Goal: Task Accomplishment & Management: Complete application form

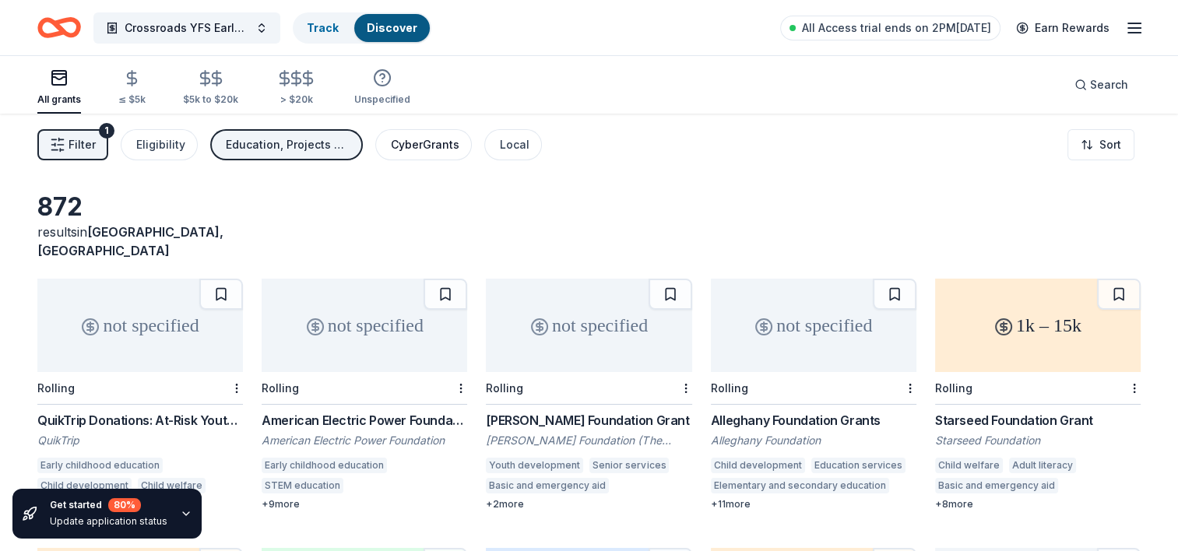
click at [434, 148] on div "CyberGrants" at bounding box center [425, 144] width 69 height 19
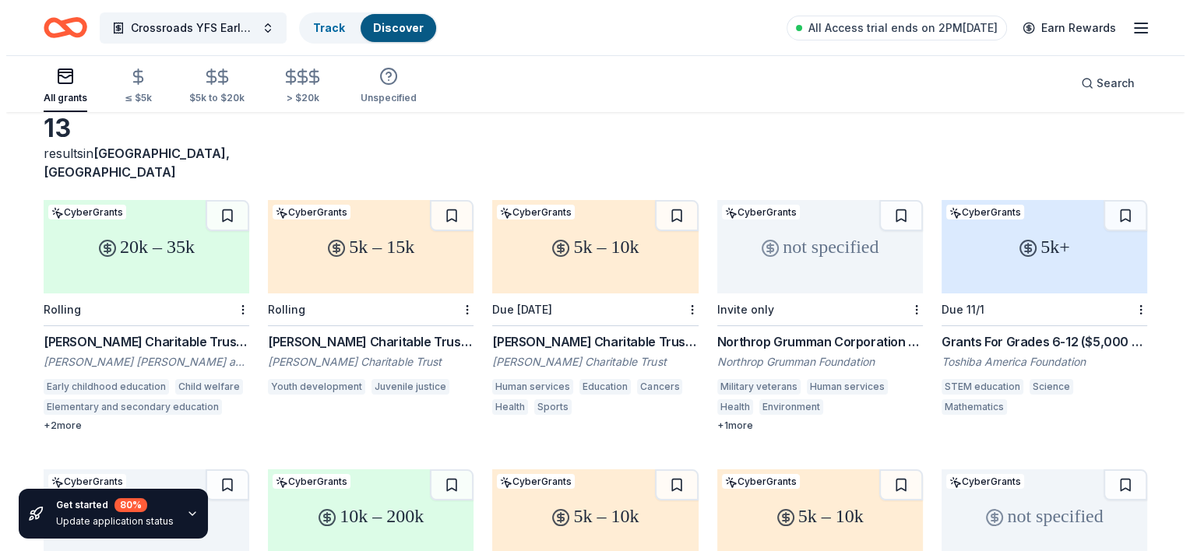
scroll to position [44, 0]
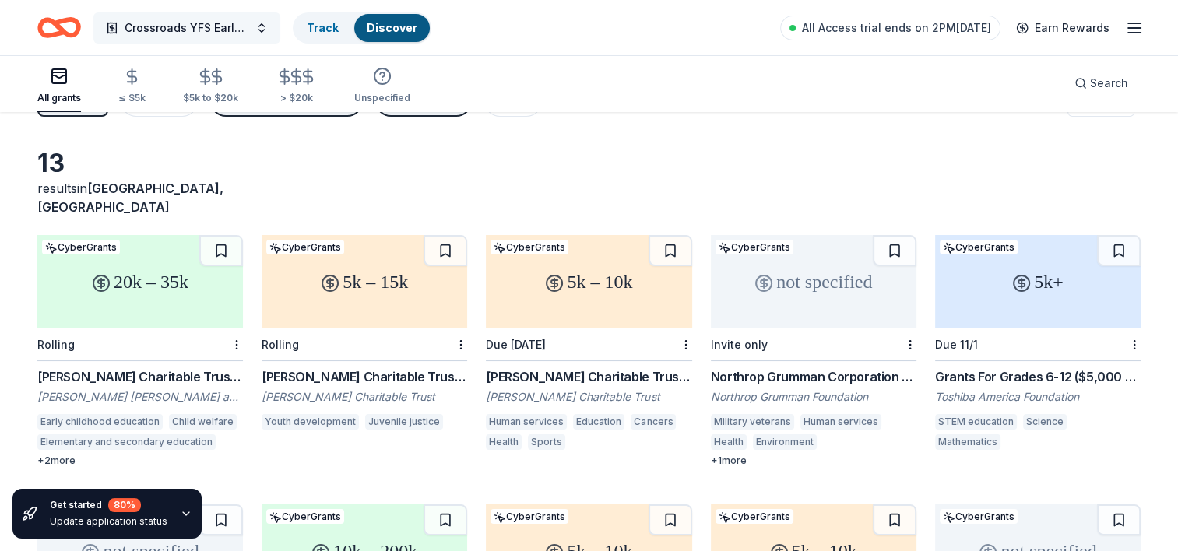
click at [171, 36] on span "Crossroads YFS Early Childhood Program" at bounding box center [187, 28] width 125 height 19
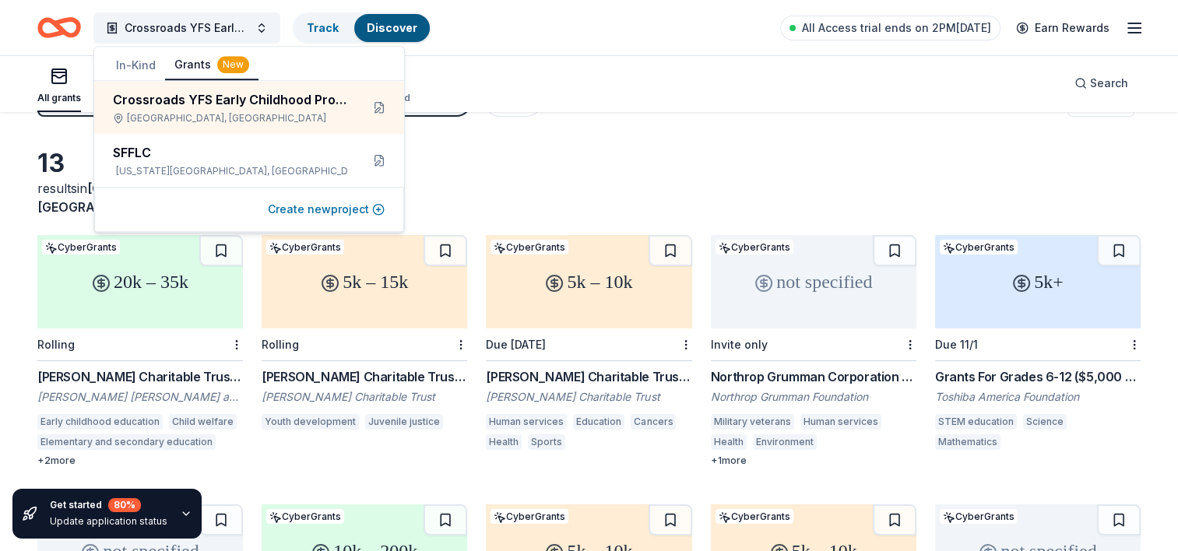
click at [312, 213] on button "Create new project" at bounding box center [326, 209] width 117 height 19
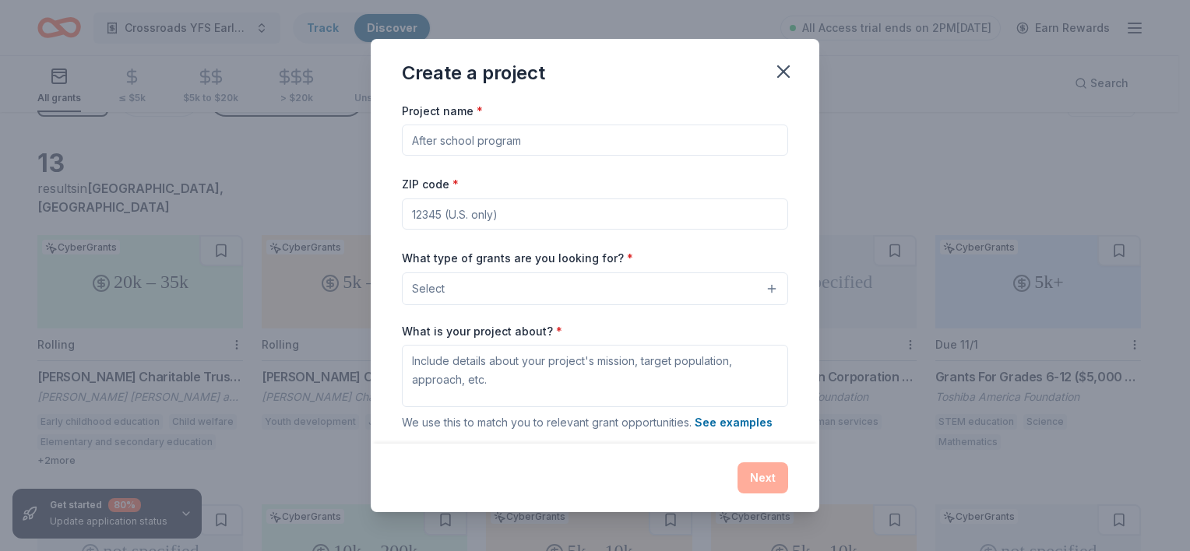
click at [454, 139] on input "Project name *" at bounding box center [595, 140] width 386 height 31
type input "Crossroads YFS Youth Services- CERC"
click at [425, 212] on input "ZIP code *" at bounding box center [595, 214] width 386 height 31
type input "73069"
click at [460, 290] on button "Select" at bounding box center [595, 288] width 386 height 33
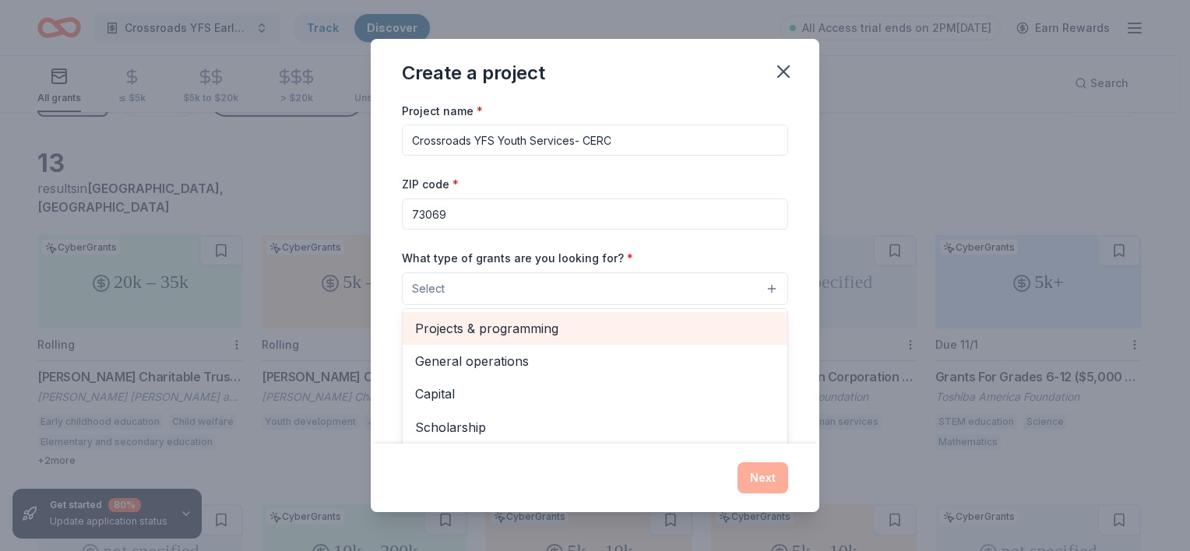
click at [476, 327] on span "Projects & programming" at bounding box center [595, 328] width 360 height 20
click at [517, 331] on span "General operations" at bounding box center [595, 330] width 360 height 20
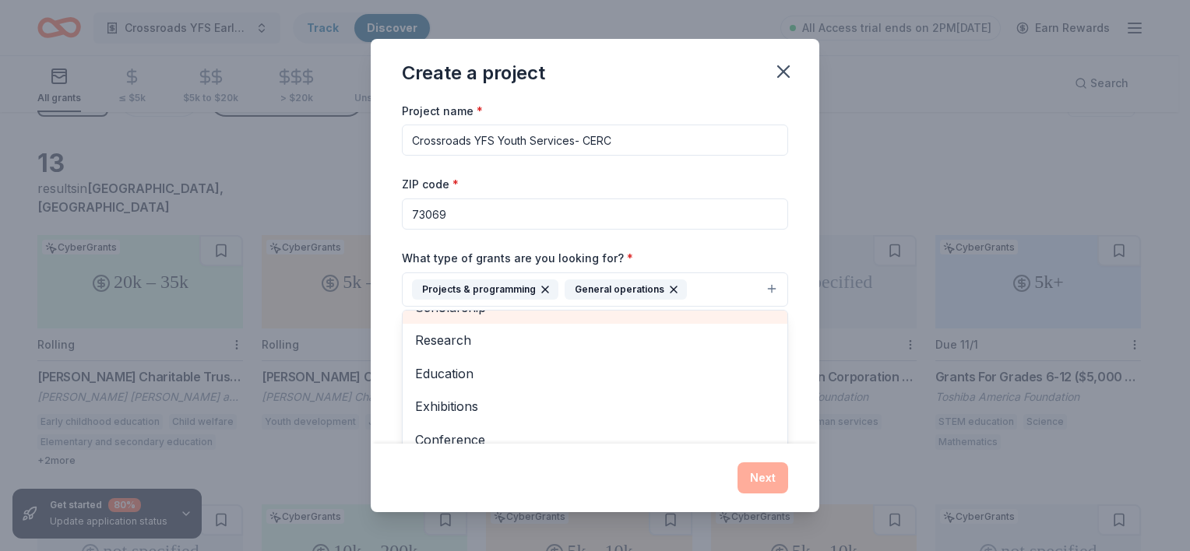
scroll to position [78, 0]
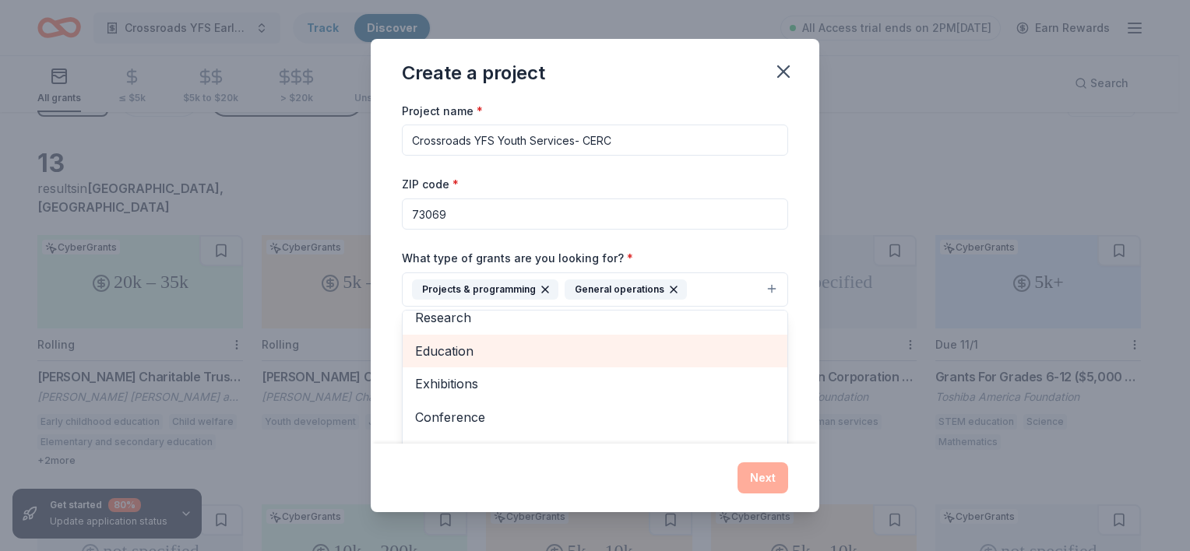
click at [489, 357] on span "Education" at bounding box center [595, 351] width 360 height 20
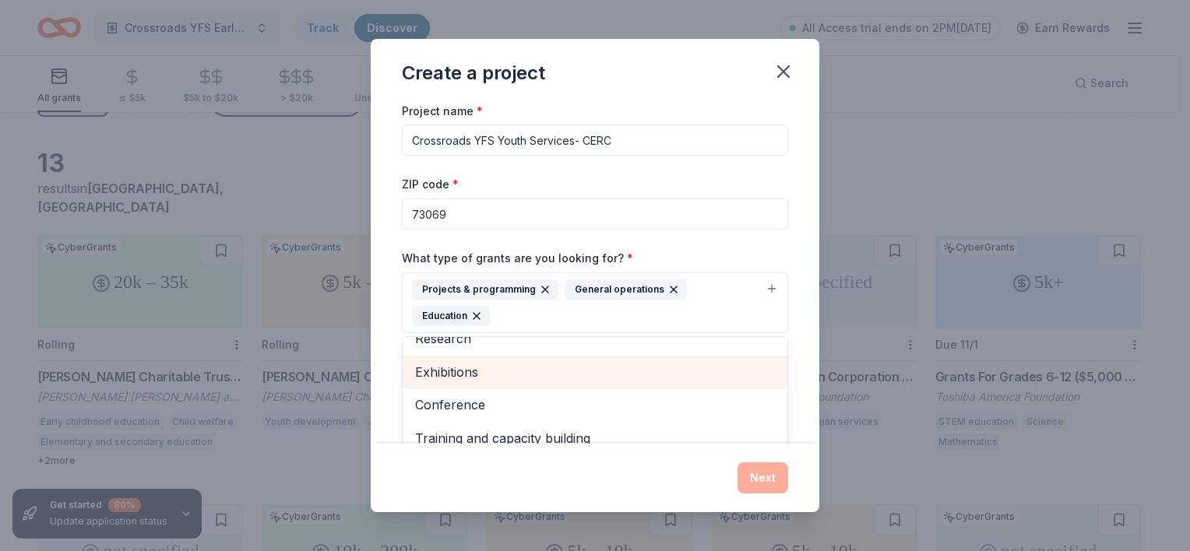
scroll to position [84, 0]
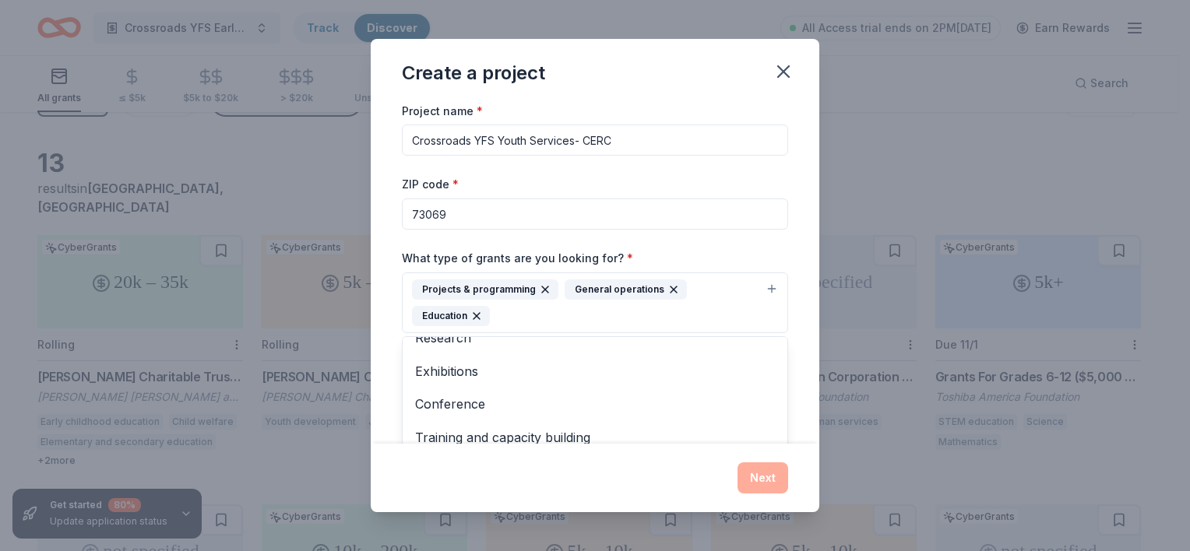
click at [796, 289] on div "Project name * Crossroads YFS Youth Services- CERC ZIP code * 73069 What type o…" at bounding box center [595, 272] width 448 height 343
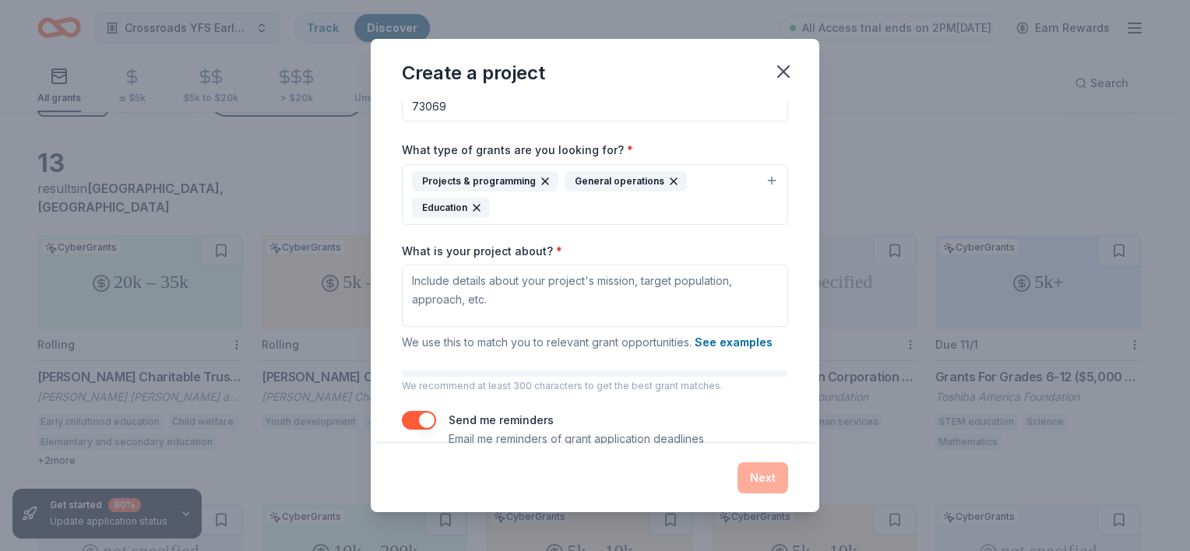
scroll to position [137, 0]
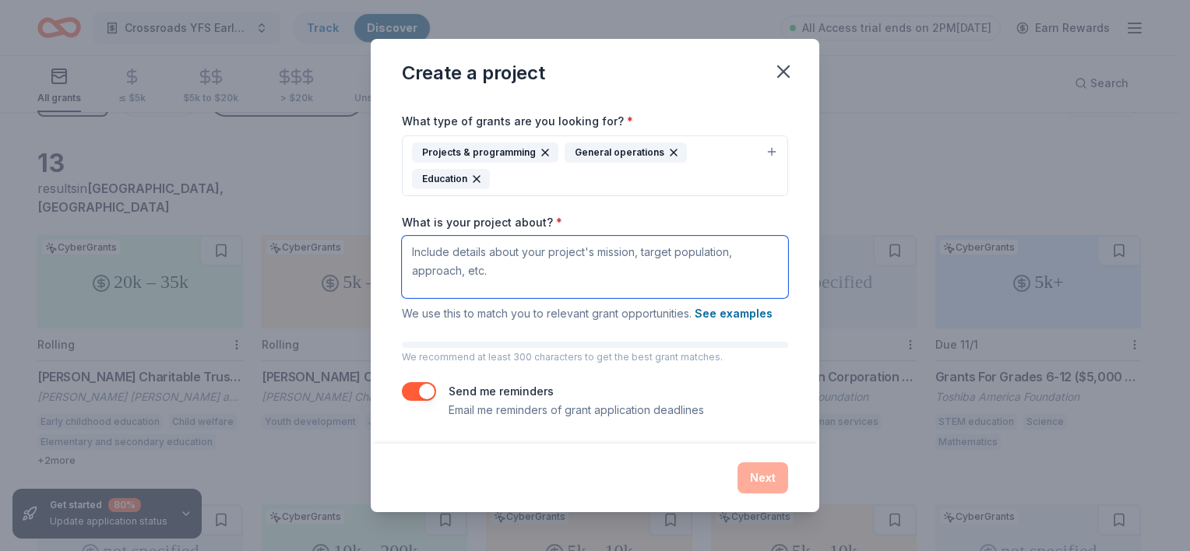
click at [471, 258] on textarea "What is your project about? *" at bounding box center [595, 267] width 386 height 62
paste textarea "Lor Ipsumd Sitametco, Adipiscingel Seddoeius tem Incidid utl Etdolorem Aliquae …"
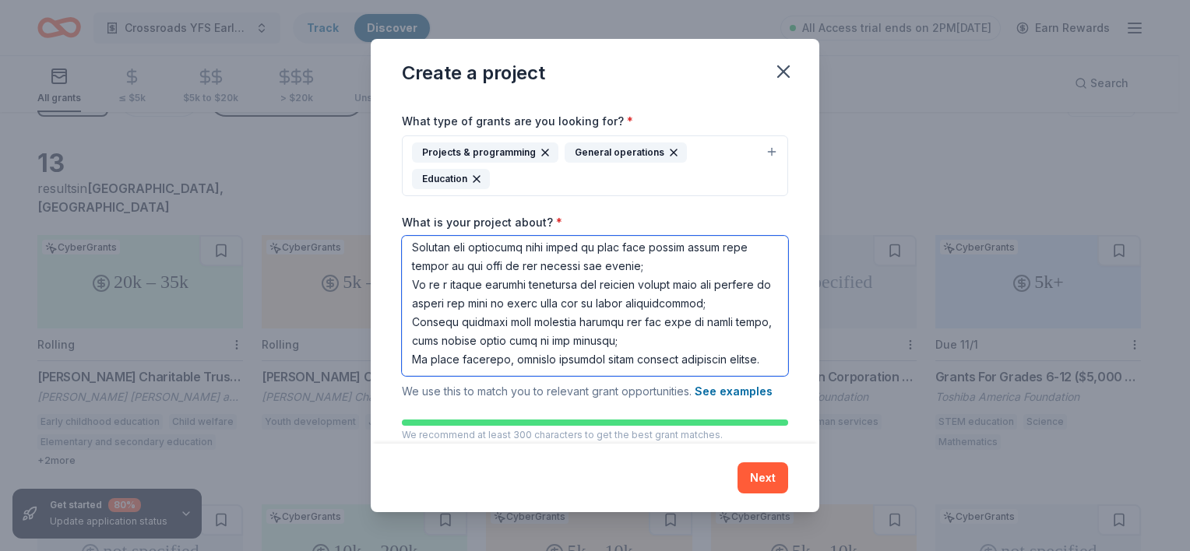
scroll to position [770, 0]
type textarea "The Trauma Workshops, Experiential Workshops and Outings for Emergency Shelter …"
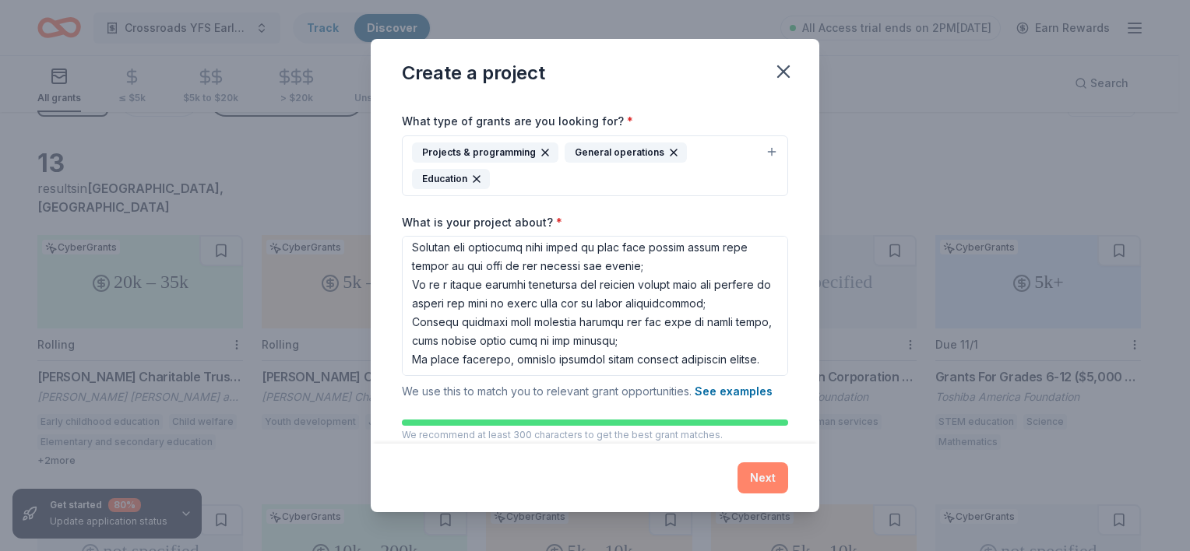
click at [754, 469] on button "Next" at bounding box center [762, 477] width 51 height 31
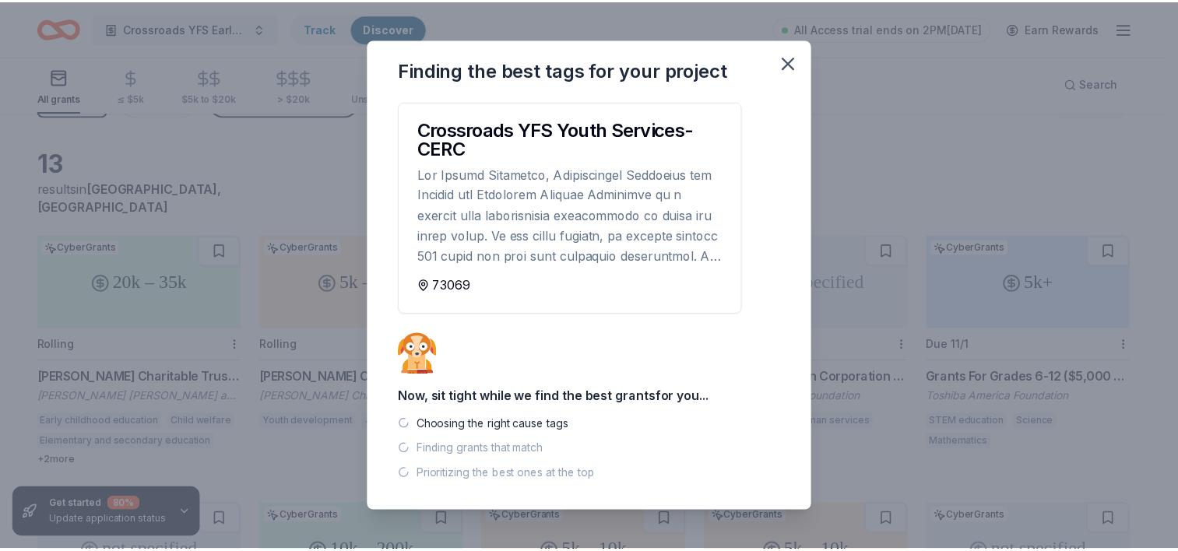
scroll to position [0, 0]
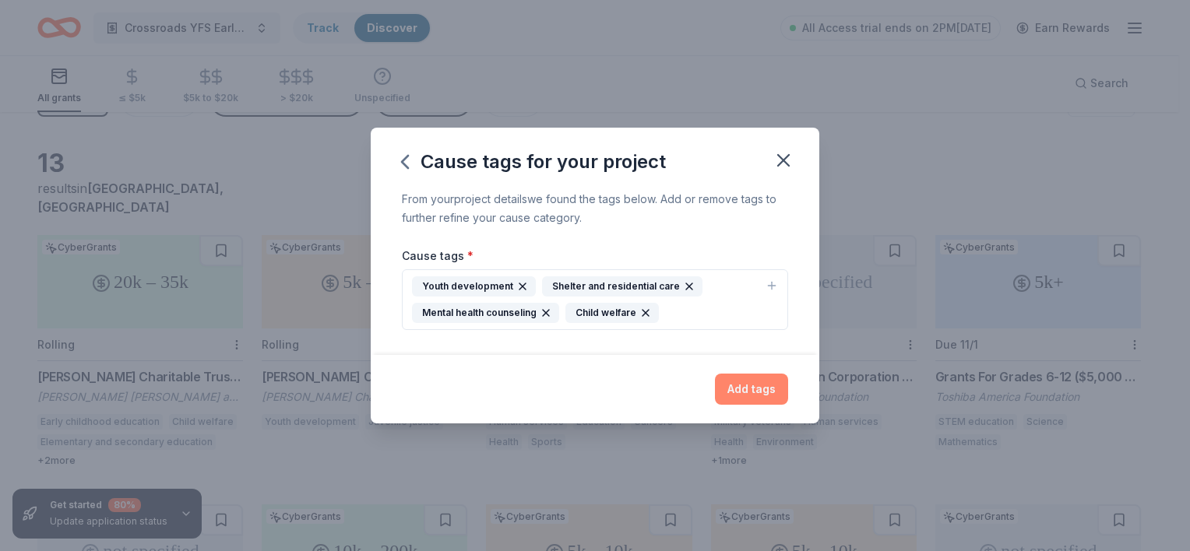
click at [760, 395] on button "Add tags" at bounding box center [751, 389] width 73 height 31
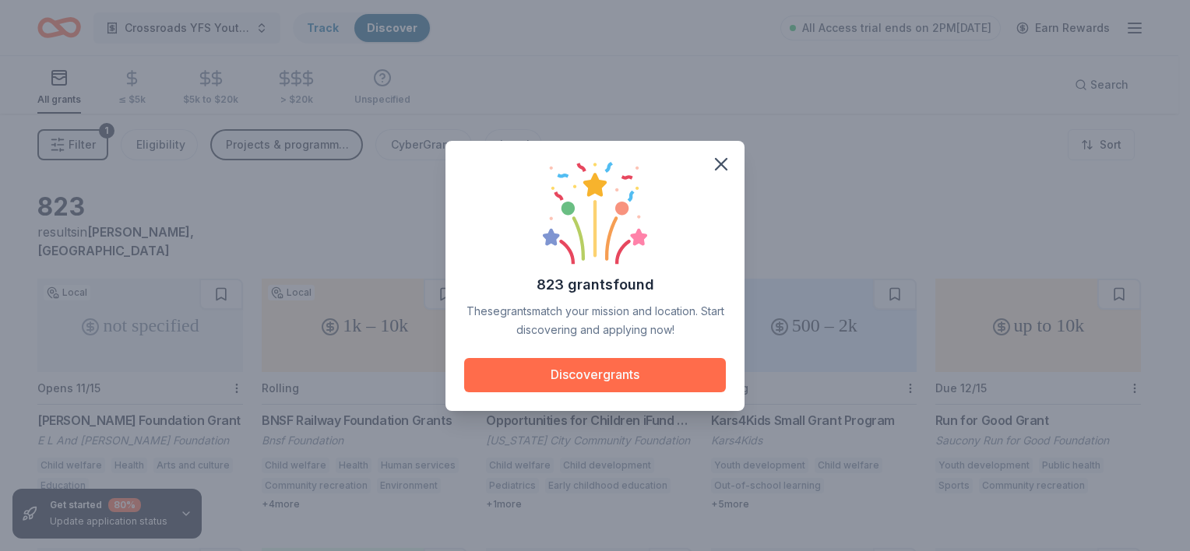
click at [603, 372] on button "Discover grants" at bounding box center [595, 375] width 262 height 34
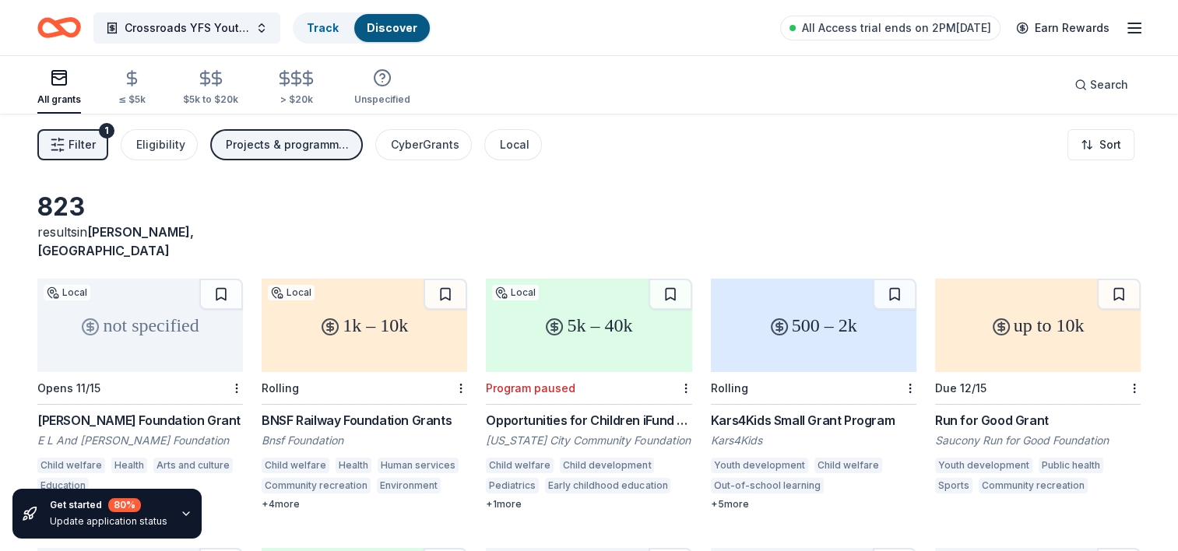
click at [48, 33] on icon "Home" at bounding box center [52, 27] width 24 height 16
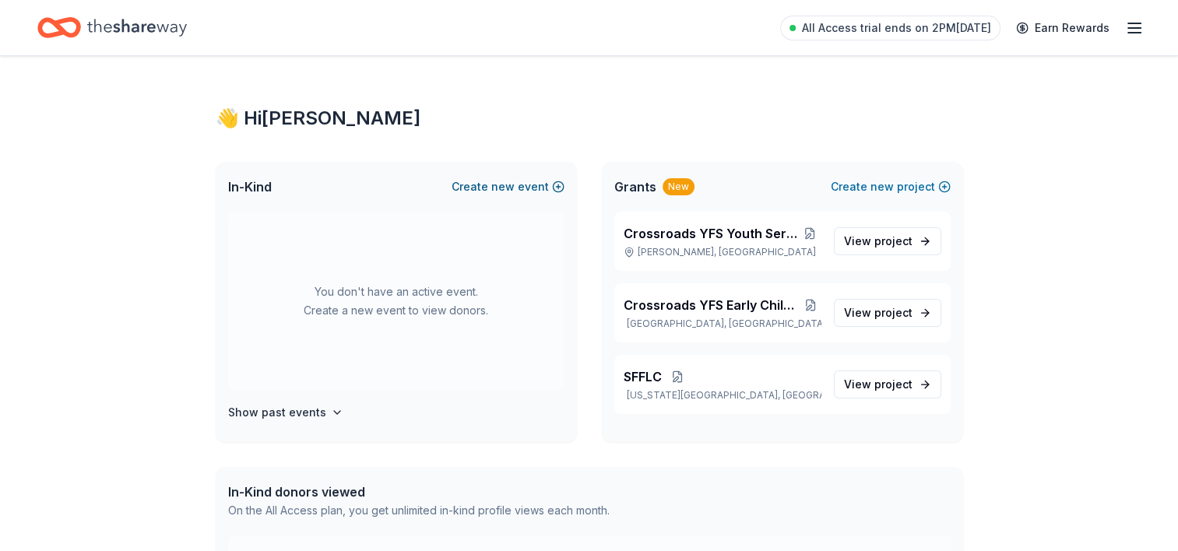
click at [492, 187] on button "Create new event" at bounding box center [508, 187] width 113 height 19
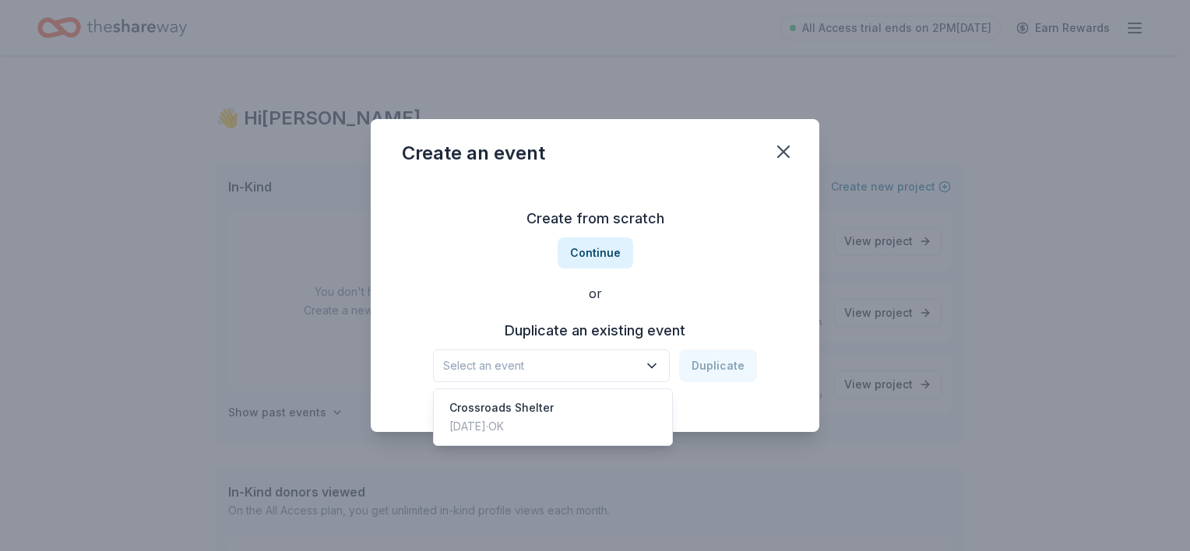
click at [660, 357] on button "Select an event" at bounding box center [551, 366] width 237 height 33
click at [618, 249] on div "Create from scratch Continue or Duplicate an existing event Select an event Dup…" at bounding box center [595, 294] width 386 height 226
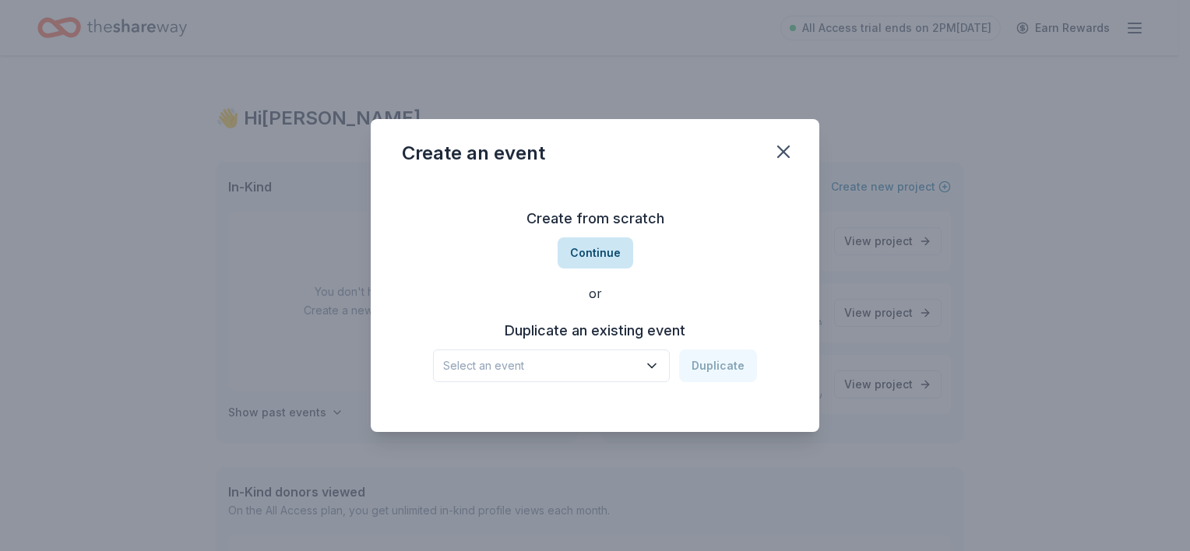
click at [599, 254] on button "Continue" at bounding box center [595, 252] width 76 height 31
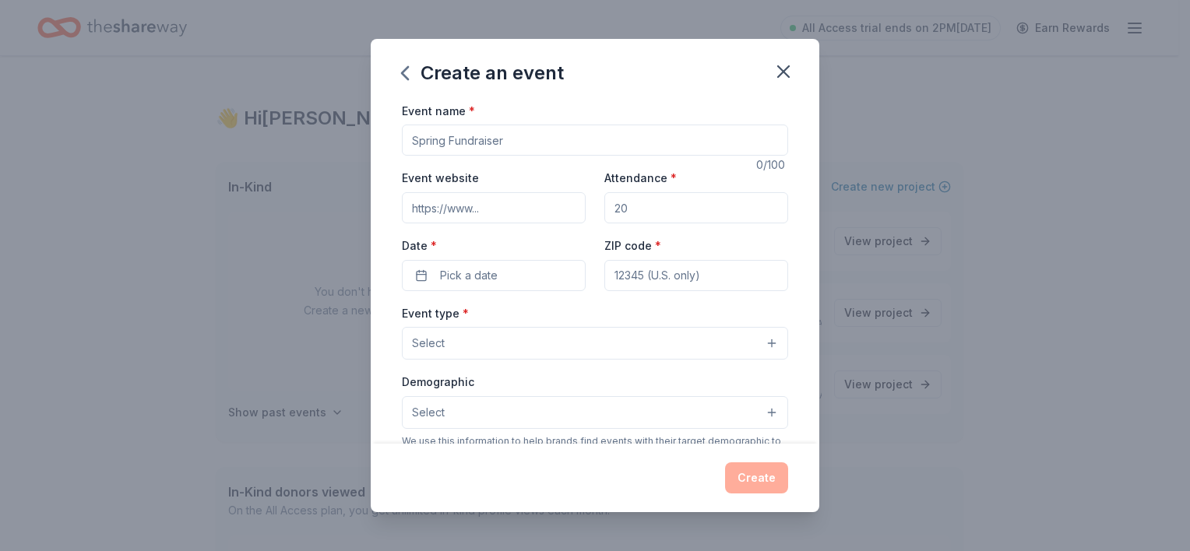
click at [477, 136] on input "Event name *" at bounding box center [595, 140] width 386 height 31
type input "Spring A Child's World 5K"
click at [642, 212] on input "Attendance *" at bounding box center [696, 207] width 184 height 31
drag, startPoint x: 617, startPoint y: 206, endPoint x: 568, endPoint y: 206, distance: 49.8
click at [568, 206] on div "Event website Attendance * Date * Pick a date ZIP code *" at bounding box center [595, 229] width 386 height 122
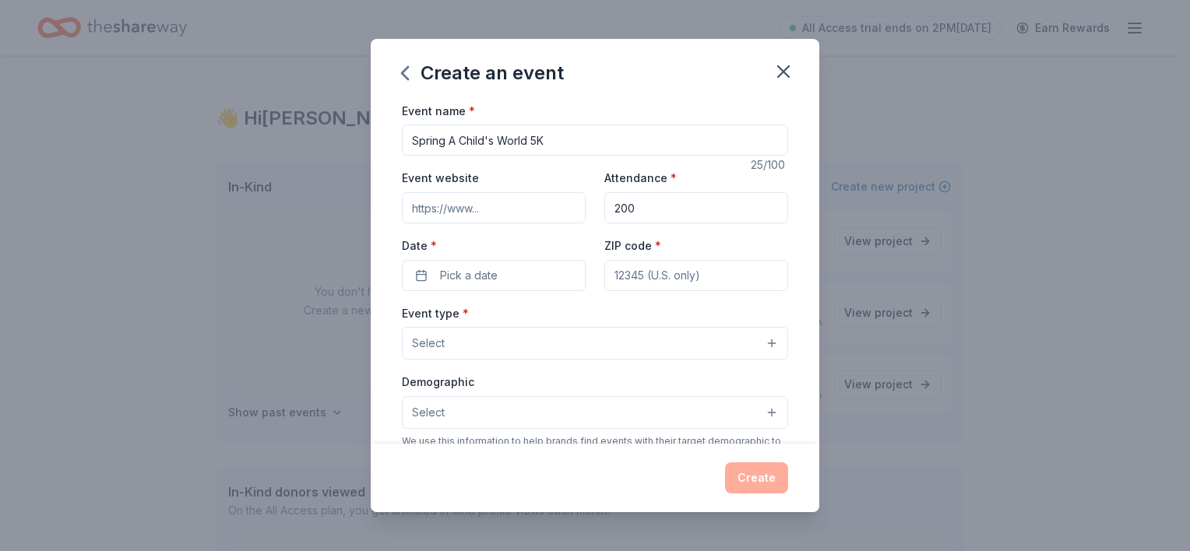
type input "200"
click at [677, 271] on input "ZIP code *" at bounding box center [696, 275] width 184 height 31
type input "73069"
click at [467, 272] on span "Pick a date" at bounding box center [469, 275] width 58 height 19
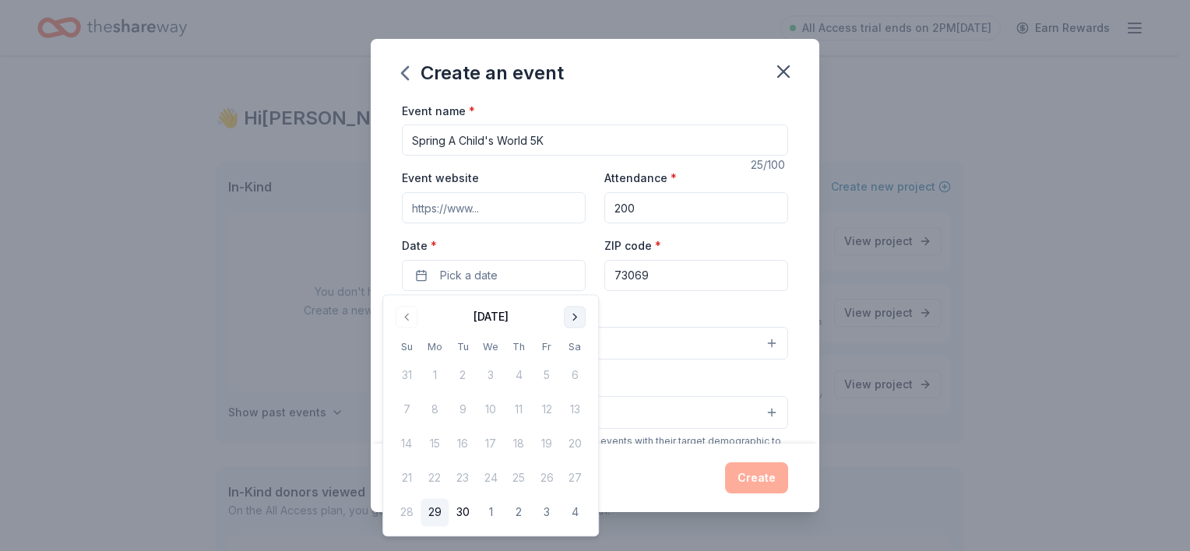
click at [577, 313] on button "Go to next month" at bounding box center [575, 317] width 22 height 22
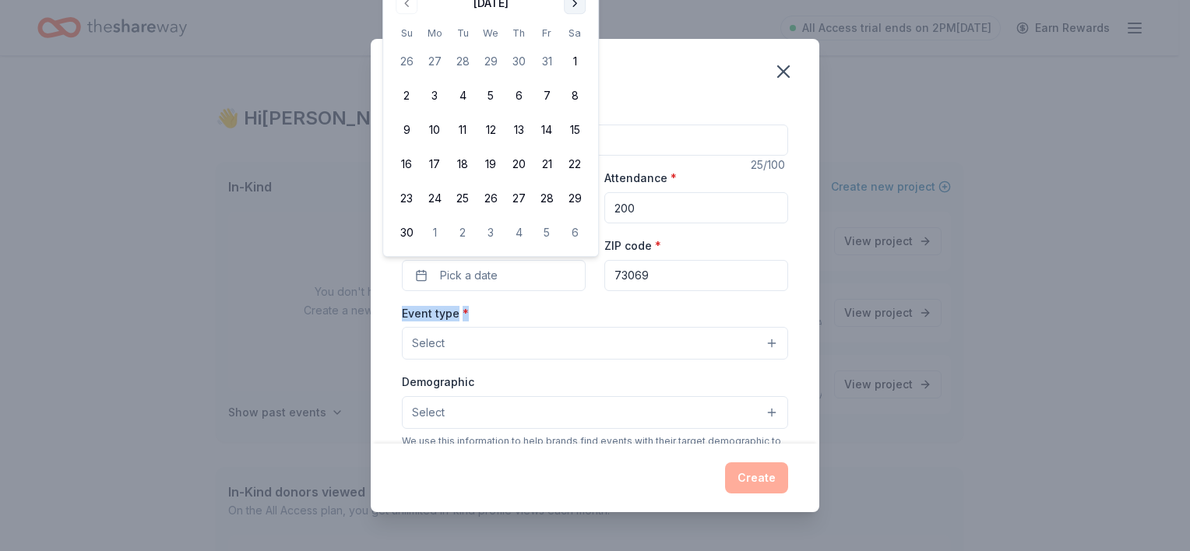
click at [577, 313] on div "Event type * Select" at bounding box center [595, 332] width 386 height 57
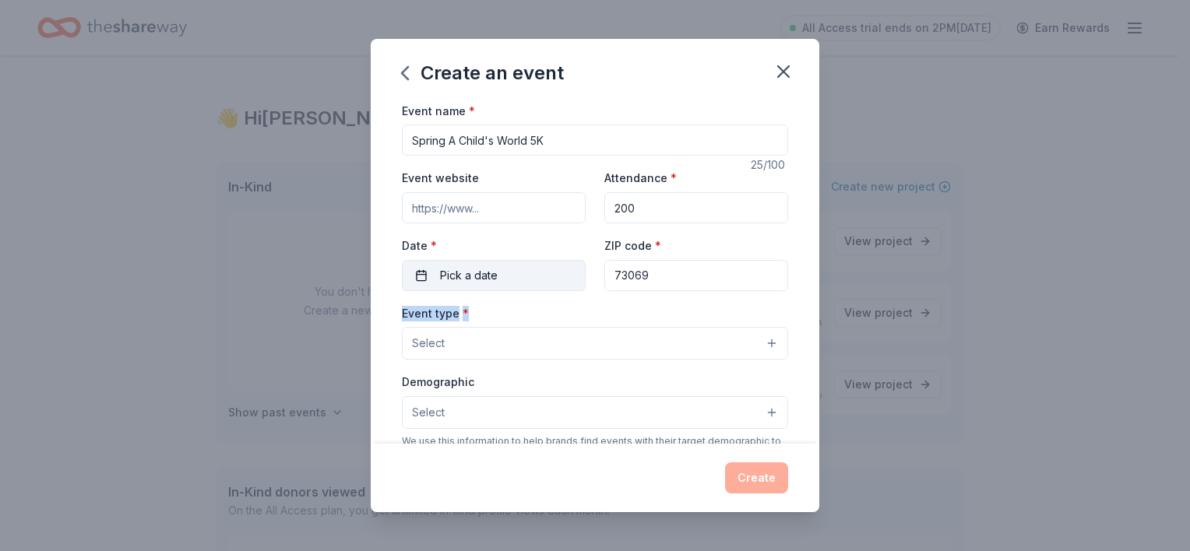
drag, startPoint x: 577, startPoint y: 313, endPoint x: 541, endPoint y: 277, distance: 50.6
click at [541, 277] on button "Pick a date" at bounding box center [494, 275] width 184 height 31
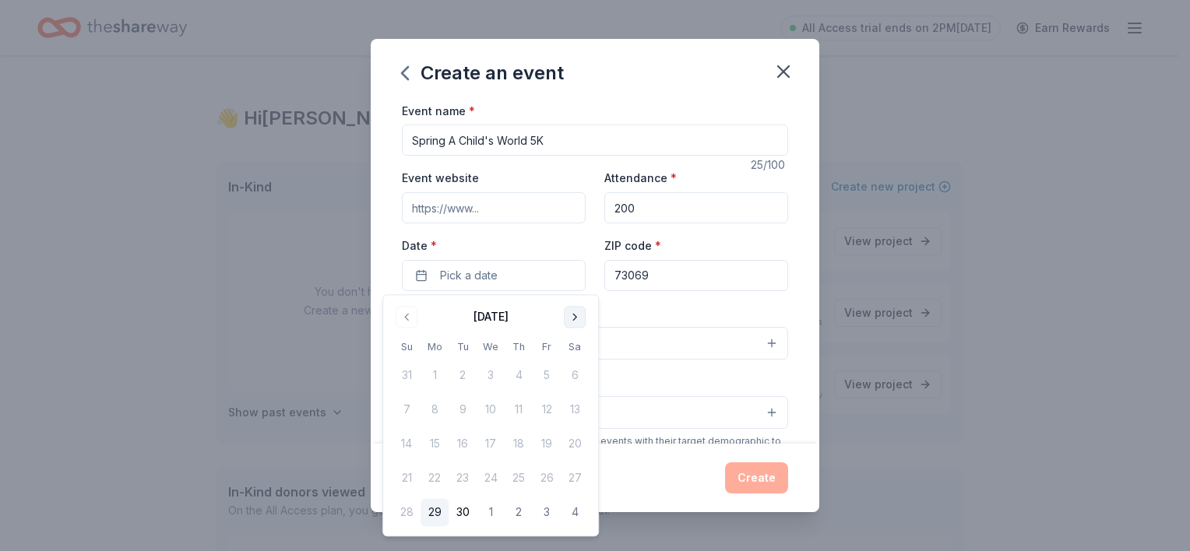
click at [573, 323] on button "Go to next month" at bounding box center [575, 317] width 22 height 22
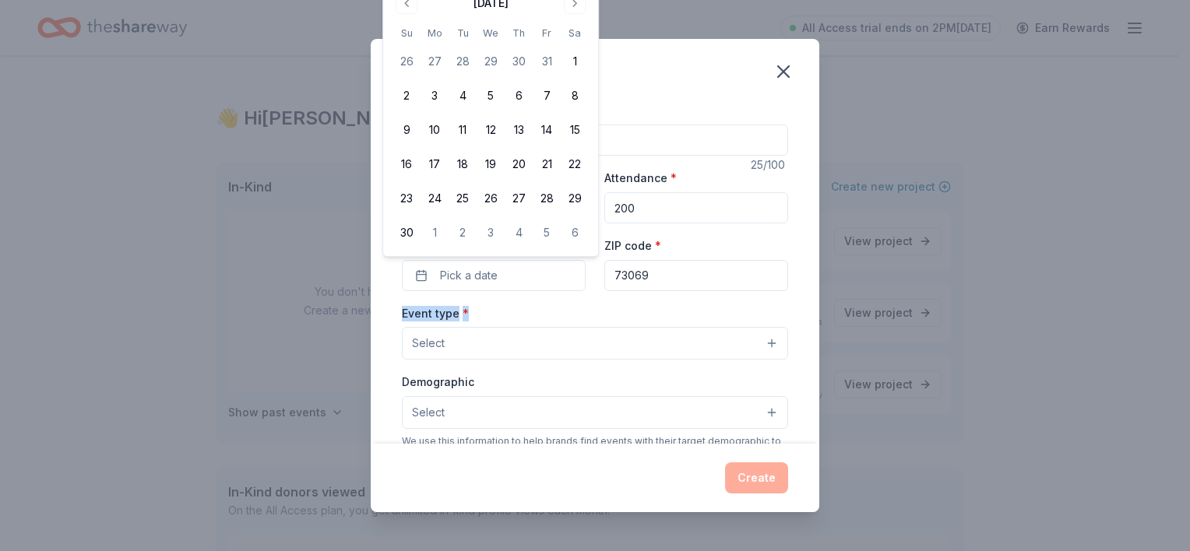
click at [573, 323] on div "Event type * Select" at bounding box center [595, 332] width 386 height 57
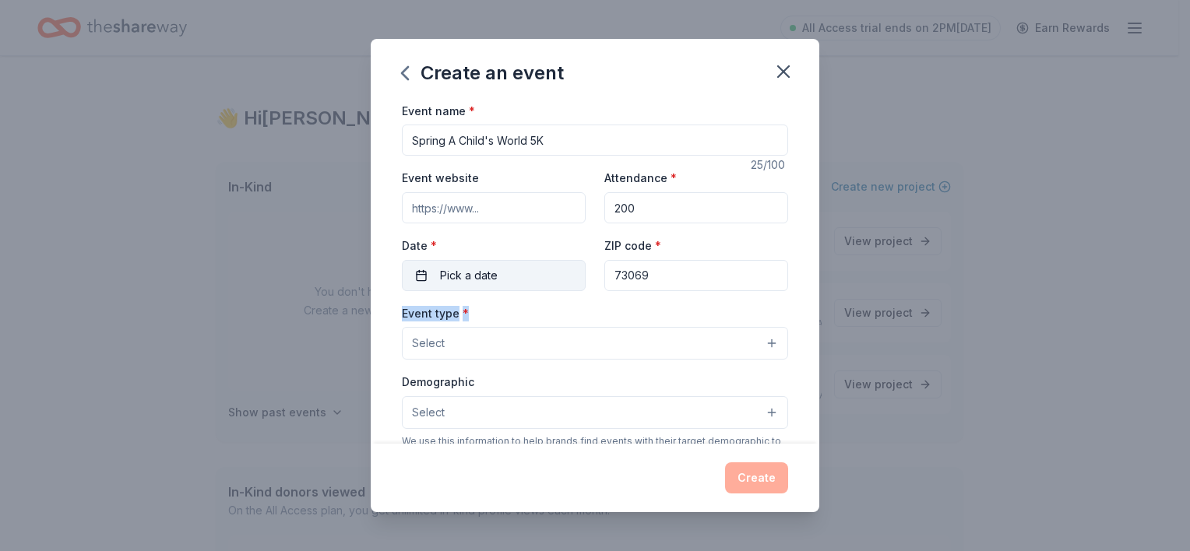
drag, startPoint x: 573, startPoint y: 323, endPoint x: 486, endPoint y: 278, distance: 98.2
click at [486, 278] on span "Pick a date" at bounding box center [469, 275] width 58 height 19
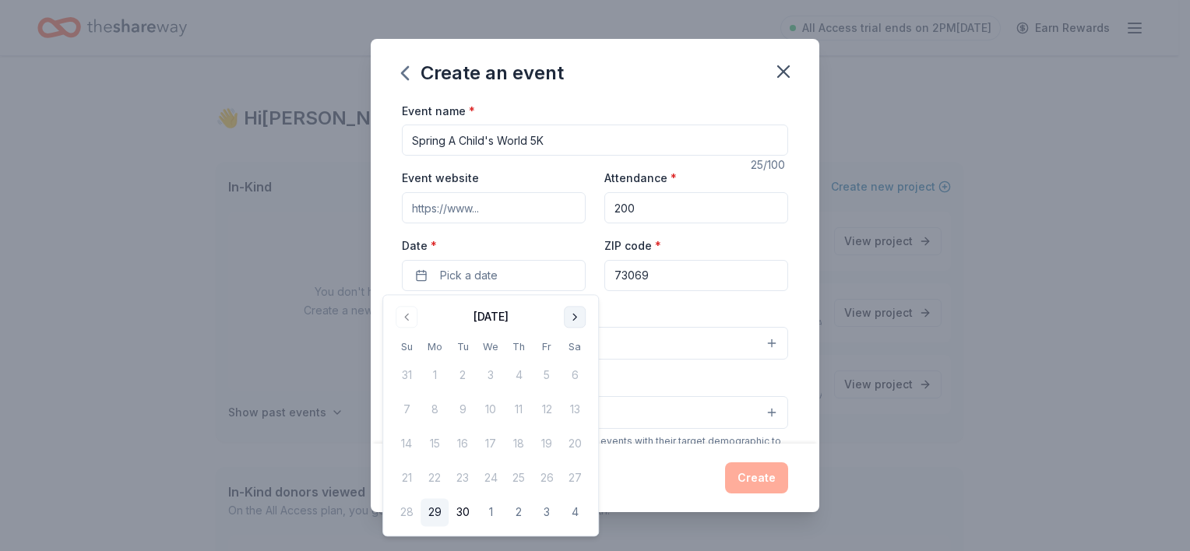
click at [566, 322] on button "Go to next month" at bounding box center [575, 317] width 22 height 22
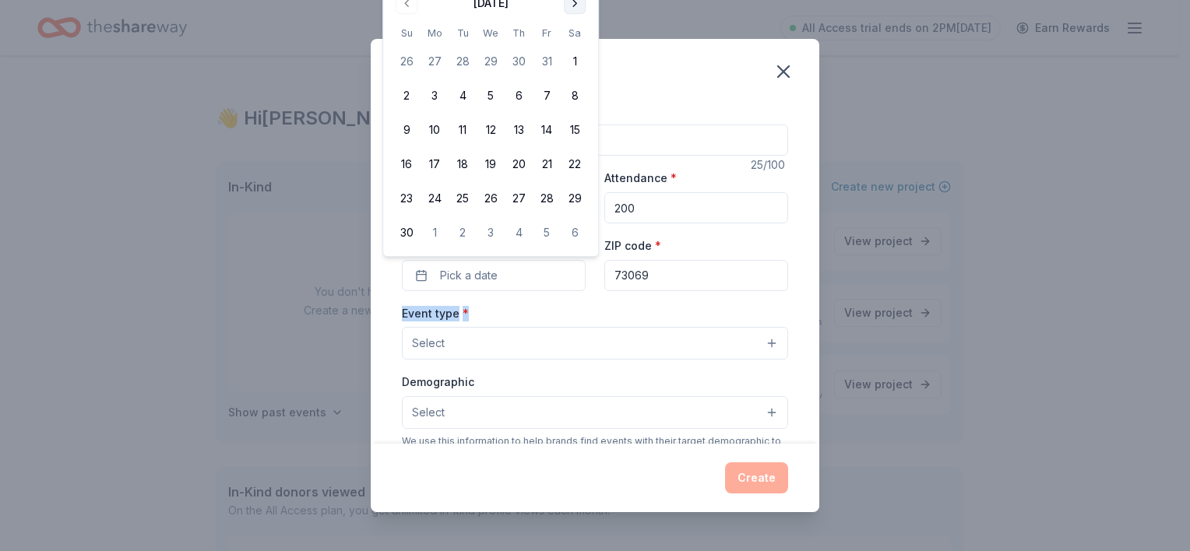
click at [571, 4] on button "Go to next month" at bounding box center [575, 3] width 22 height 22
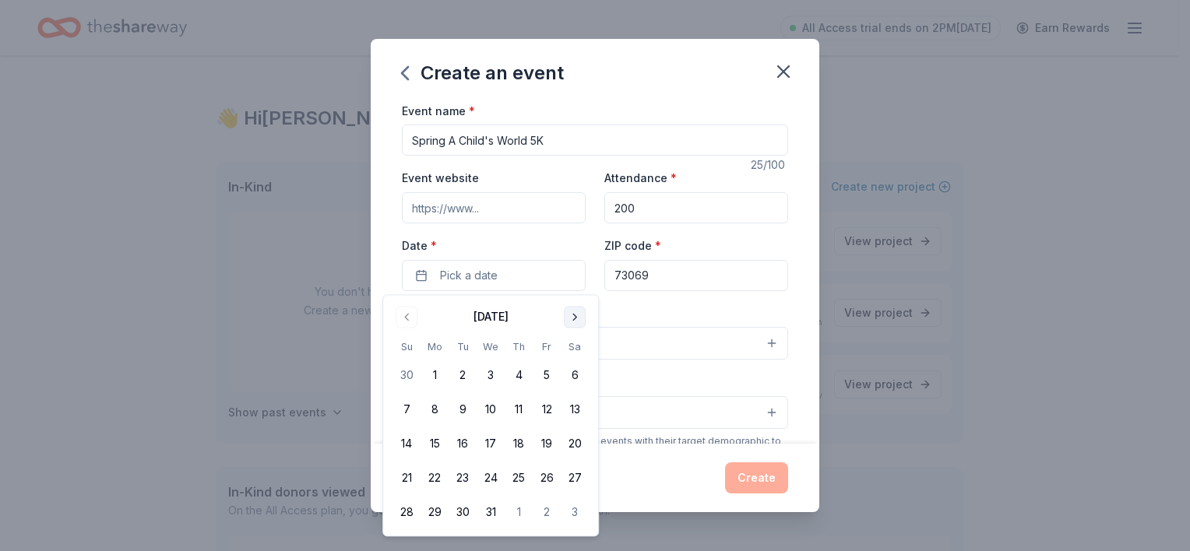
click at [573, 311] on button "Go to next month" at bounding box center [575, 317] width 22 height 22
click at [573, 316] on button "Go to next month" at bounding box center [575, 317] width 22 height 22
click at [582, 445] on button "18" at bounding box center [575, 445] width 28 height 28
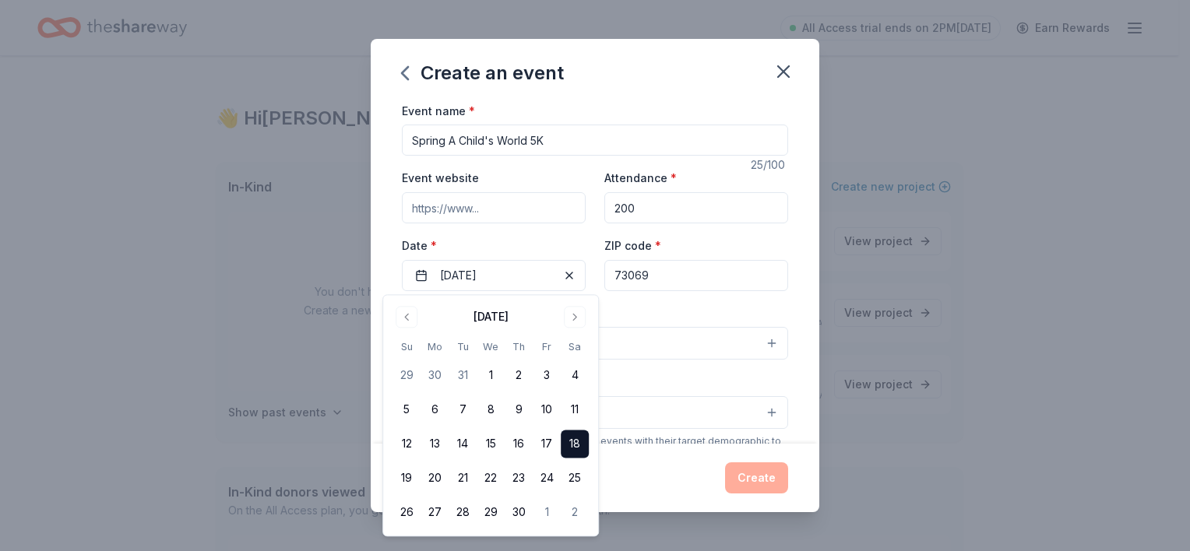
click at [534, 240] on label "Date *" at bounding box center [494, 246] width 184 height 16
click at [534, 260] on button "04/18/2026" at bounding box center [494, 275] width 184 height 31
click at [666, 317] on div "Event type * Select" at bounding box center [595, 332] width 386 height 57
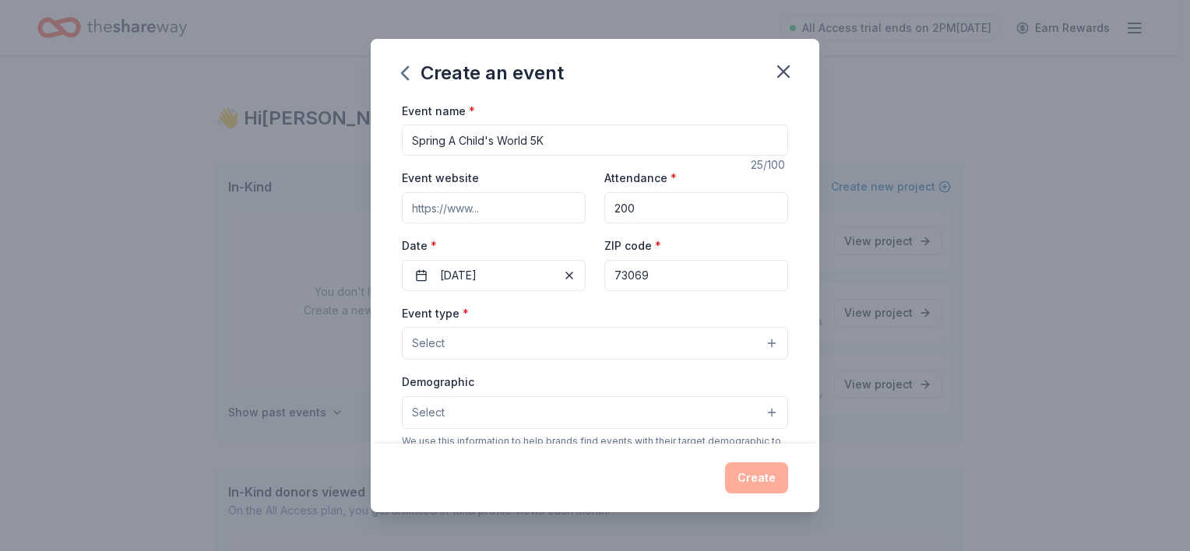
click at [526, 346] on button "Select" at bounding box center [595, 343] width 386 height 33
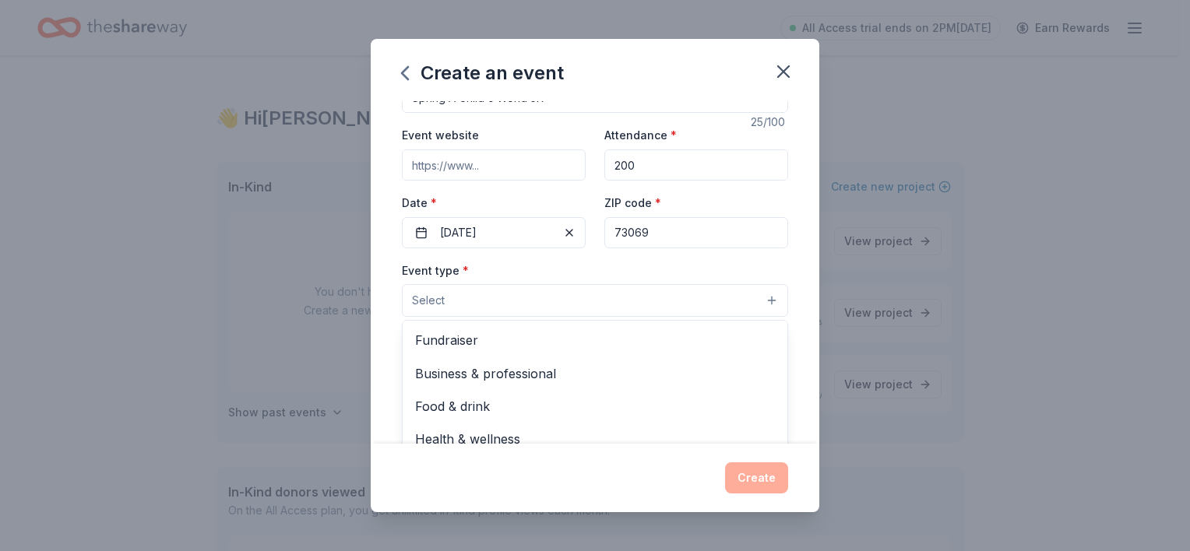
scroll to position [78, 0]
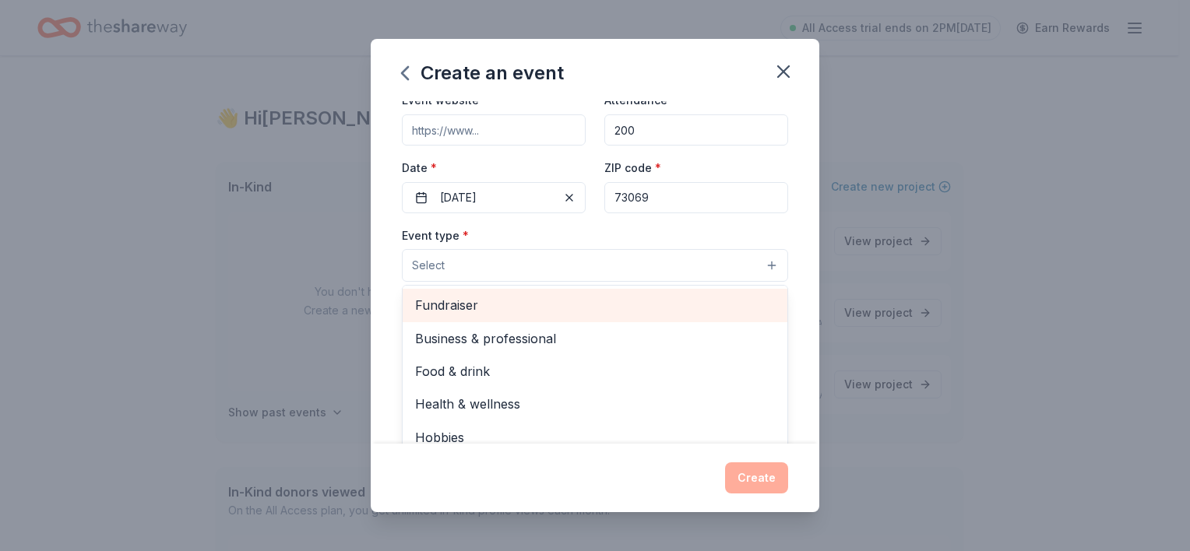
click at [488, 308] on span "Fundraiser" at bounding box center [595, 305] width 360 height 20
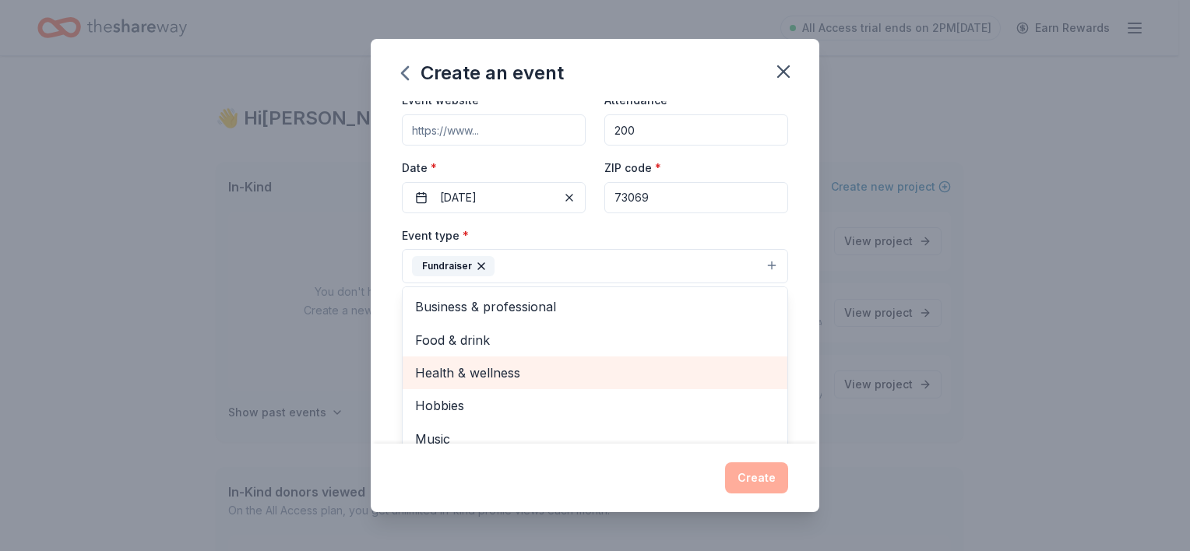
click at [511, 371] on span "Health & wellness" at bounding box center [595, 373] width 360 height 20
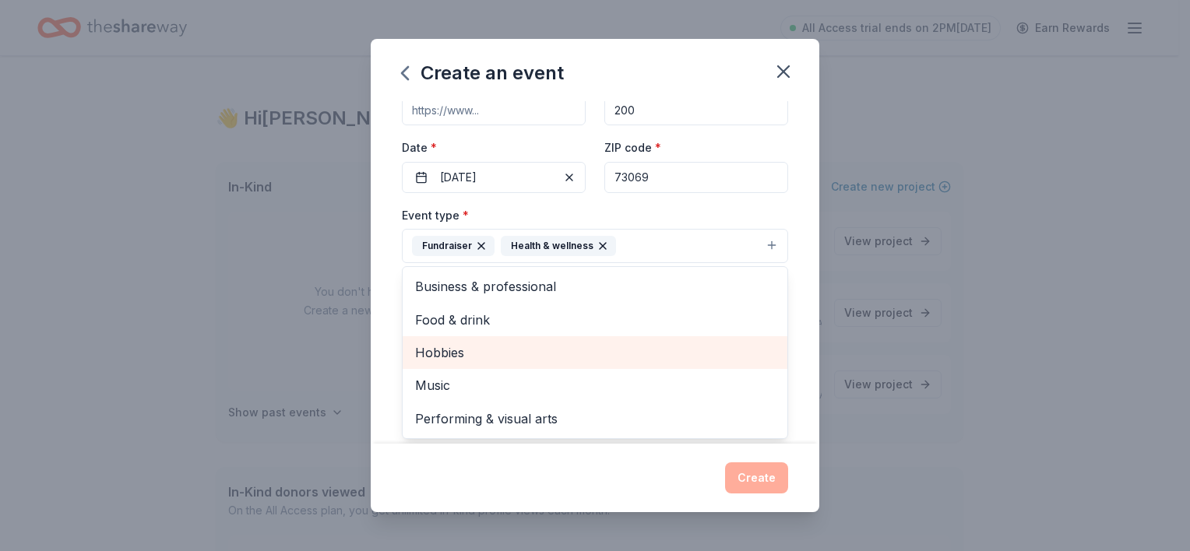
scroll to position [156, 0]
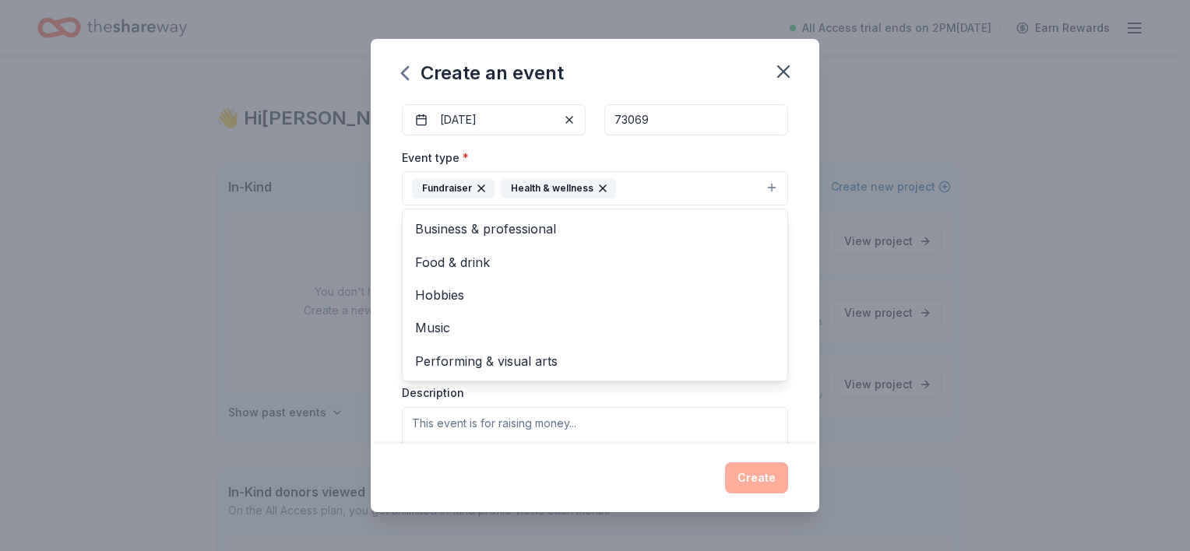
click at [556, 420] on div "Event type * Fundraiser Health & wellness Business & professional Food & drink …" at bounding box center [595, 312] width 386 height 329
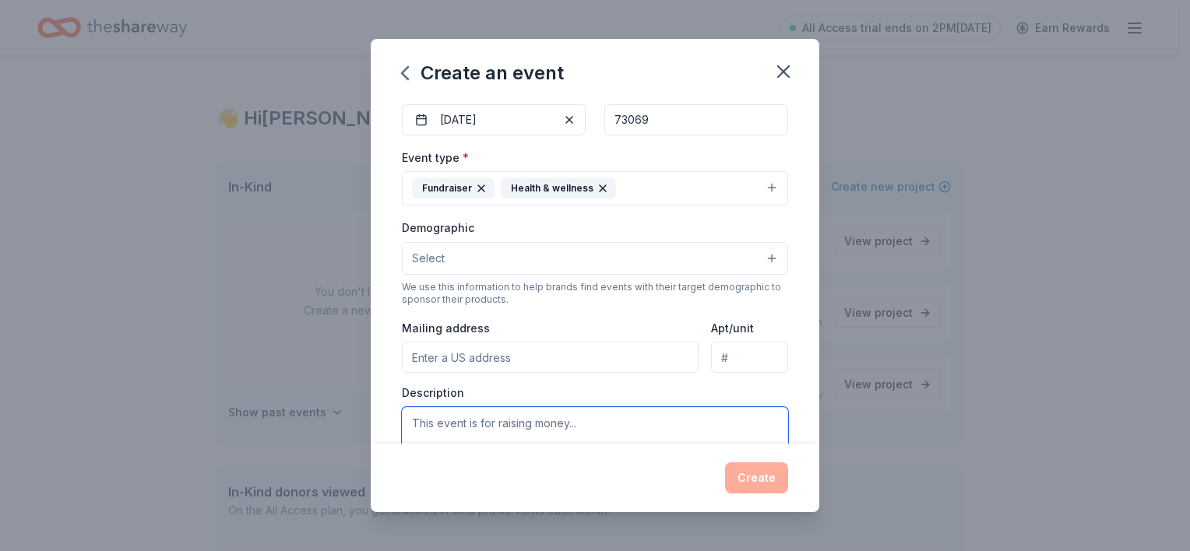
click at [487, 419] on textarea at bounding box center [595, 442] width 386 height 70
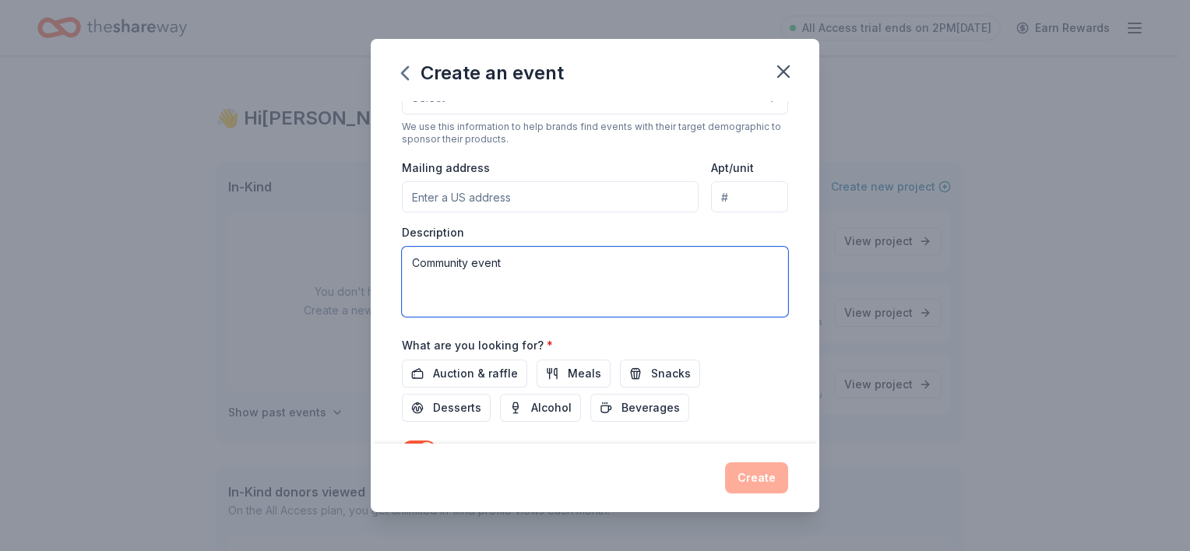
scroll to position [389, 0]
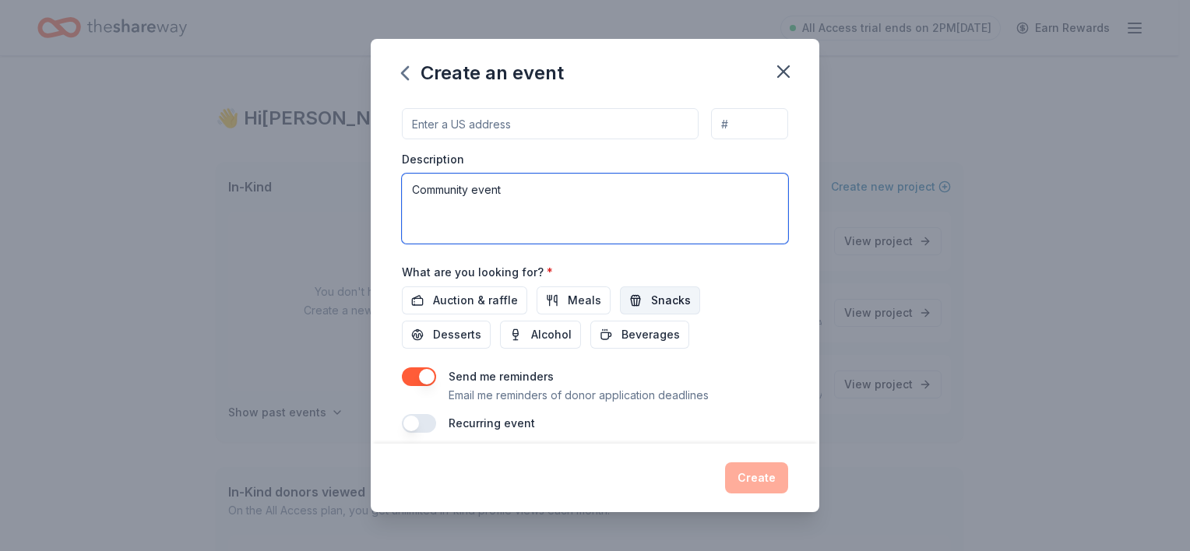
type textarea "Community event"
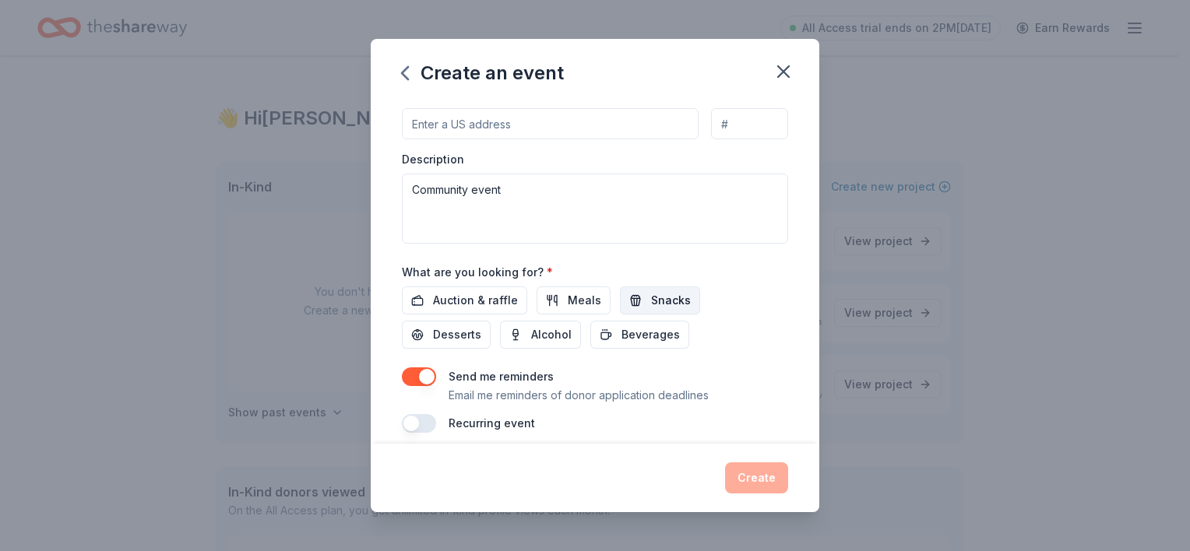
click at [670, 300] on span "Snacks" at bounding box center [671, 300] width 40 height 19
click at [460, 341] on span "Desserts" at bounding box center [457, 334] width 48 height 19
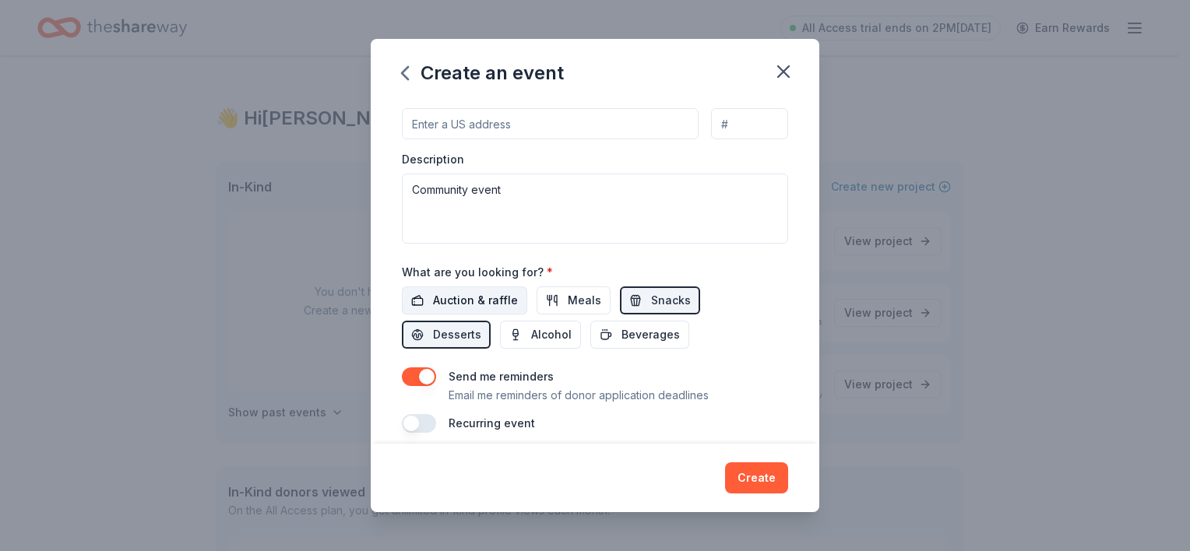
click at [467, 300] on span "Auction & raffle" at bounding box center [475, 300] width 85 height 19
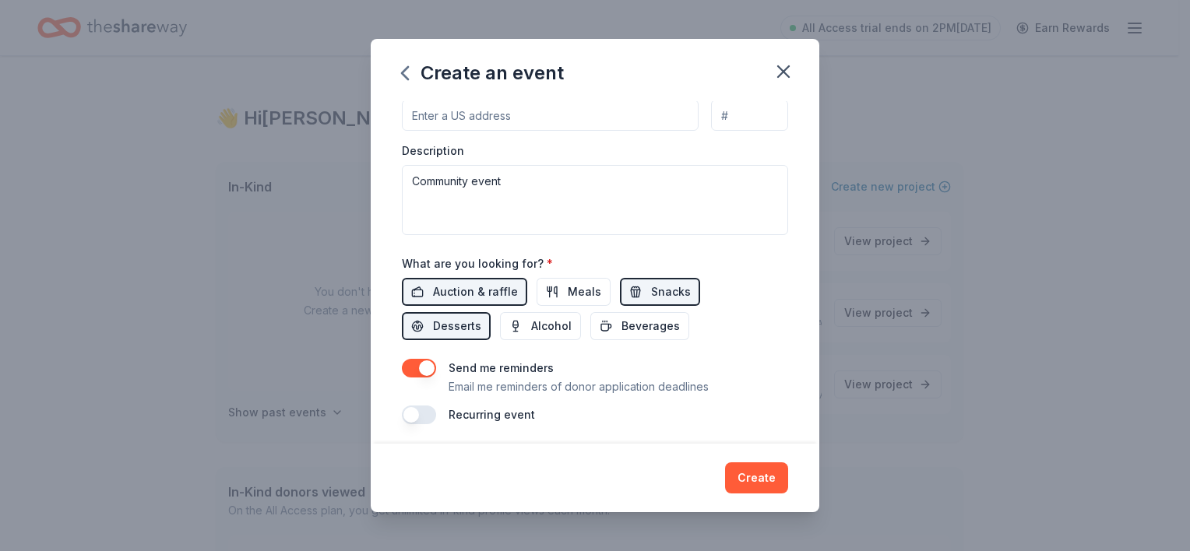
scroll to position [402, 0]
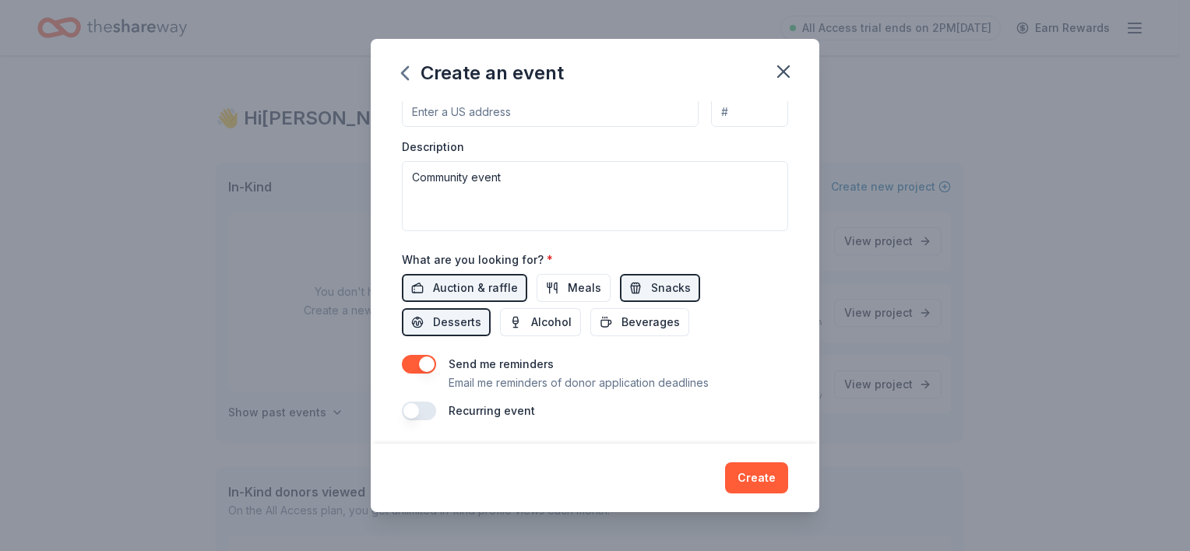
click at [424, 411] on button "button" at bounding box center [419, 411] width 34 height 19
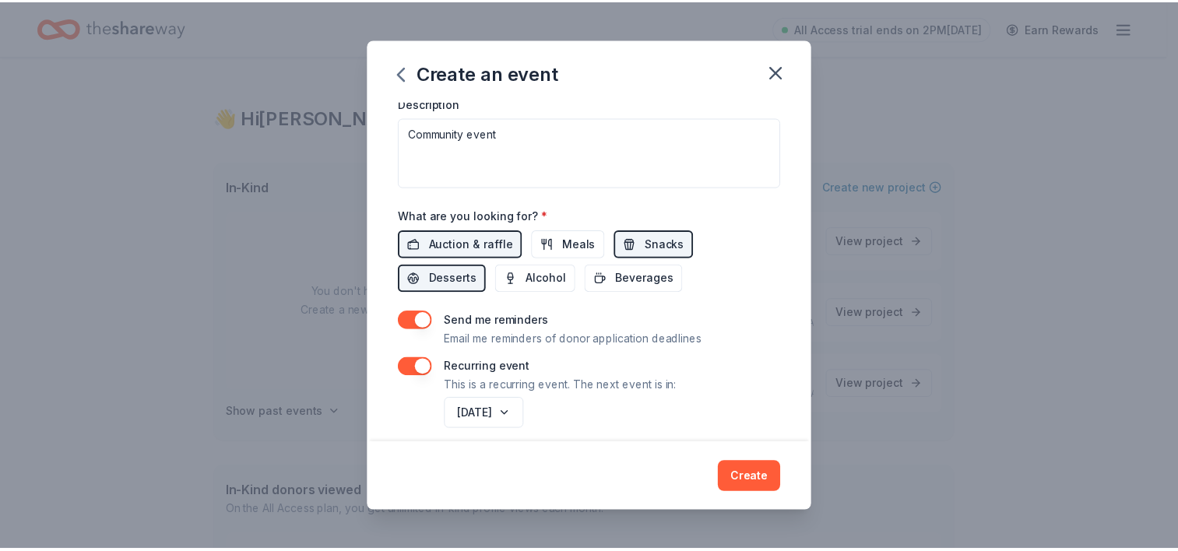
scroll to position [458, 0]
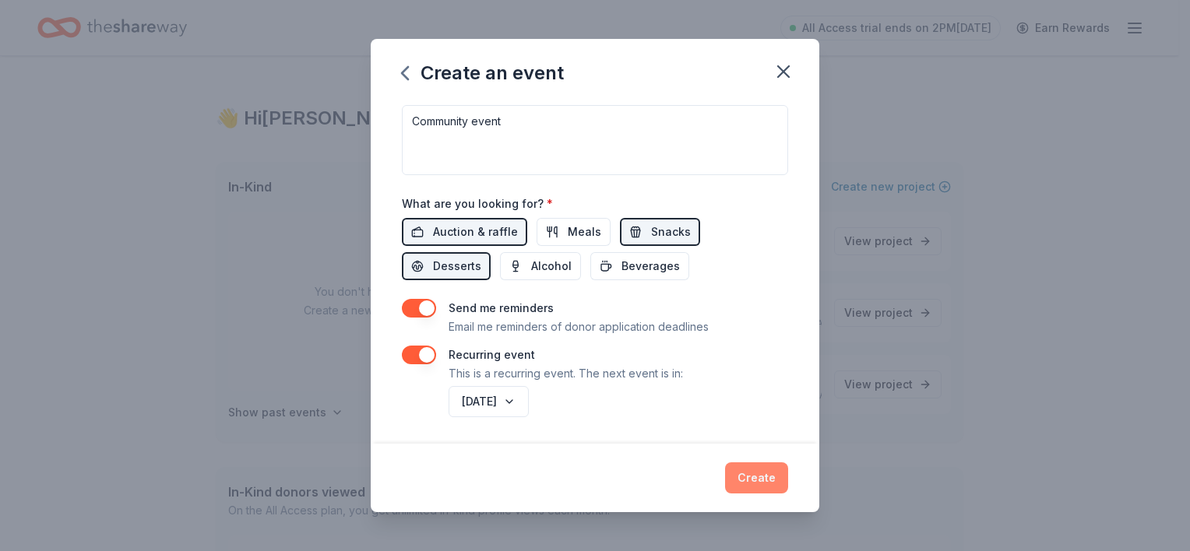
click at [754, 479] on button "Create" at bounding box center [756, 477] width 63 height 31
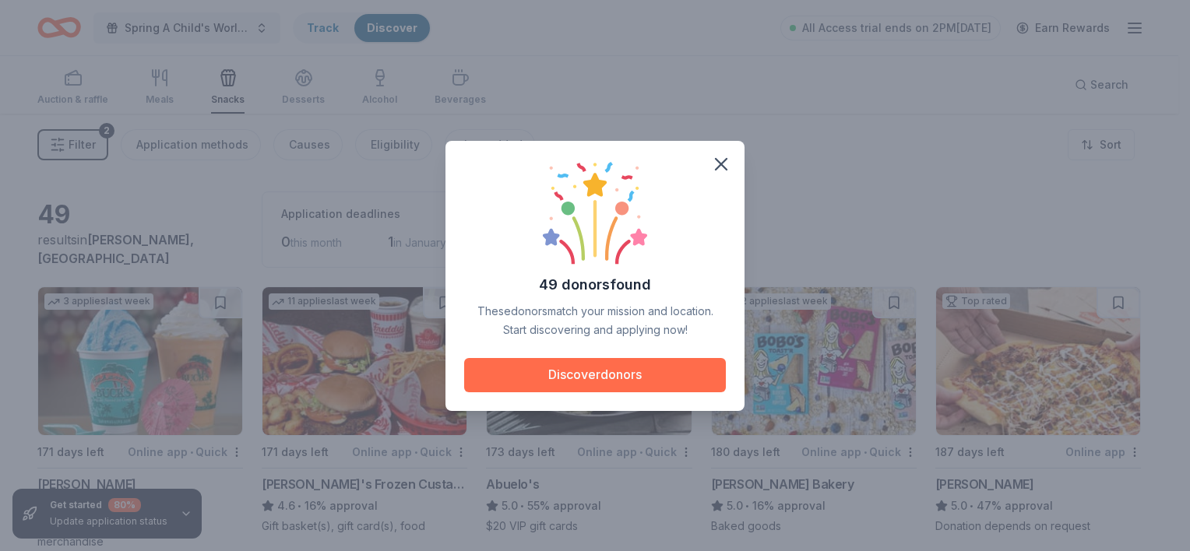
click at [606, 385] on button "Discover donors" at bounding box center [595, 375] width 262 height 34
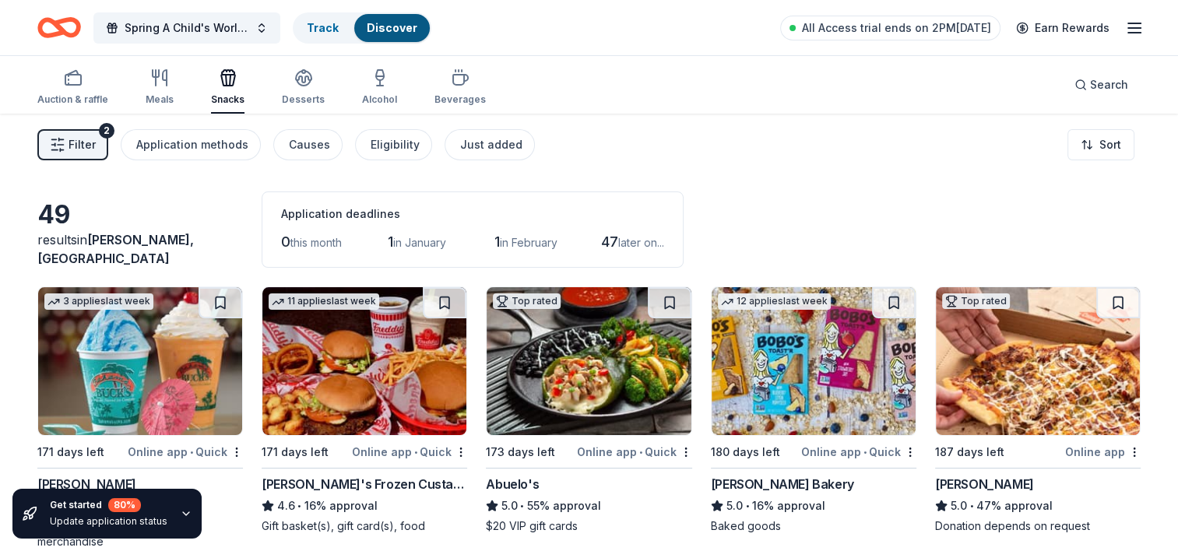
click at [1142, 37] on div "All Access trial ends on 2PM, 10/6 Earn Rewards" at bounding box center [962, 27] width 364 height 37
click at [1136, 26] on icon "button" at bounding box center [1134, 28] width 19 height 19
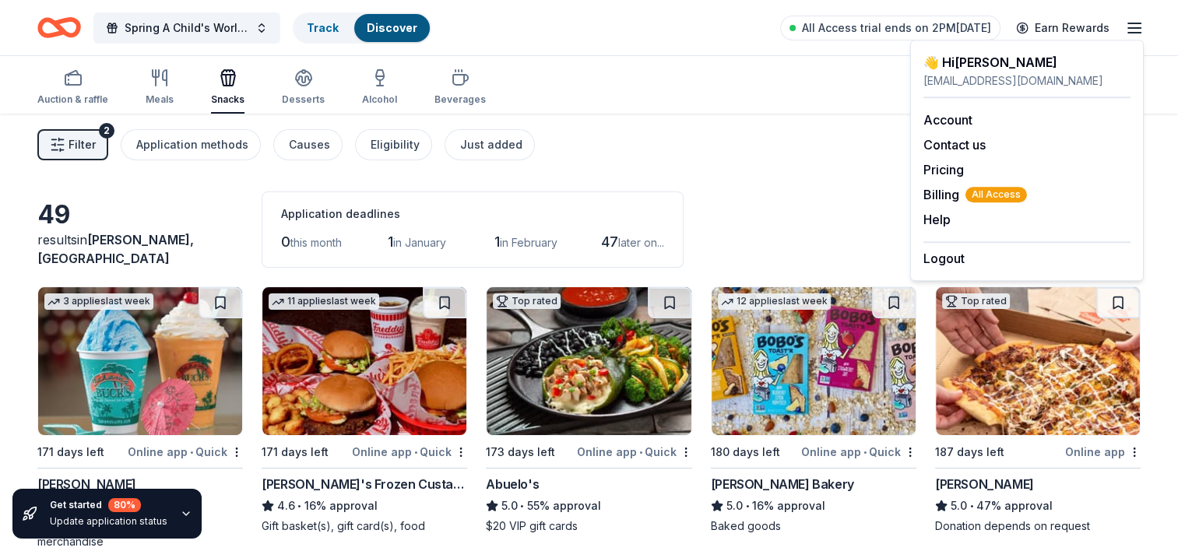
click at [181, 514] on icon "button" at bounding box center [186, 514] width 12 height 12
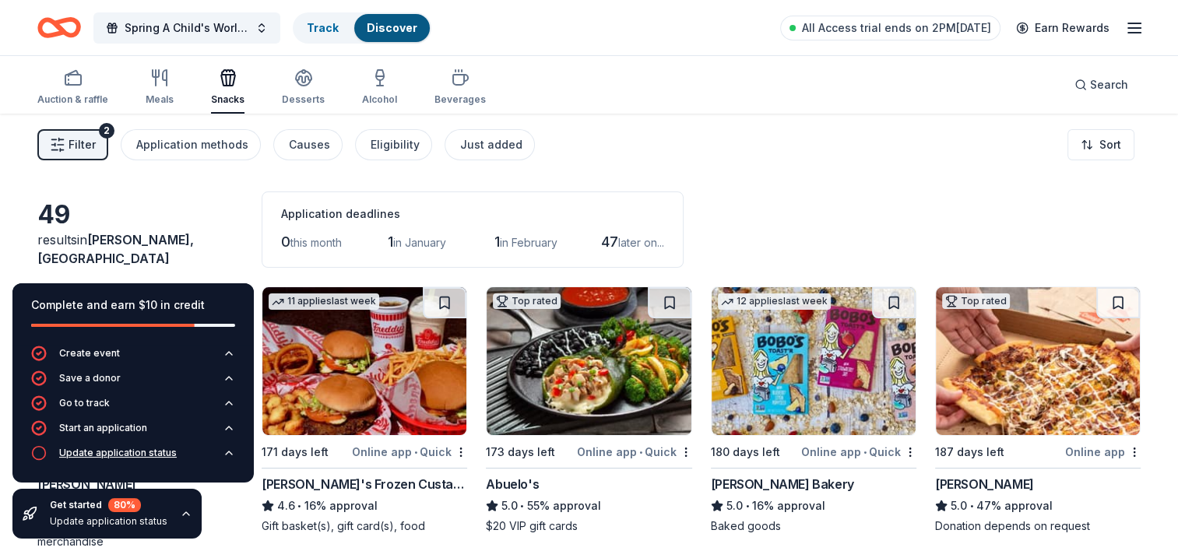
click at [125, 449] on div "Update application status" at bounding box center [118, 453] width 118 height 12
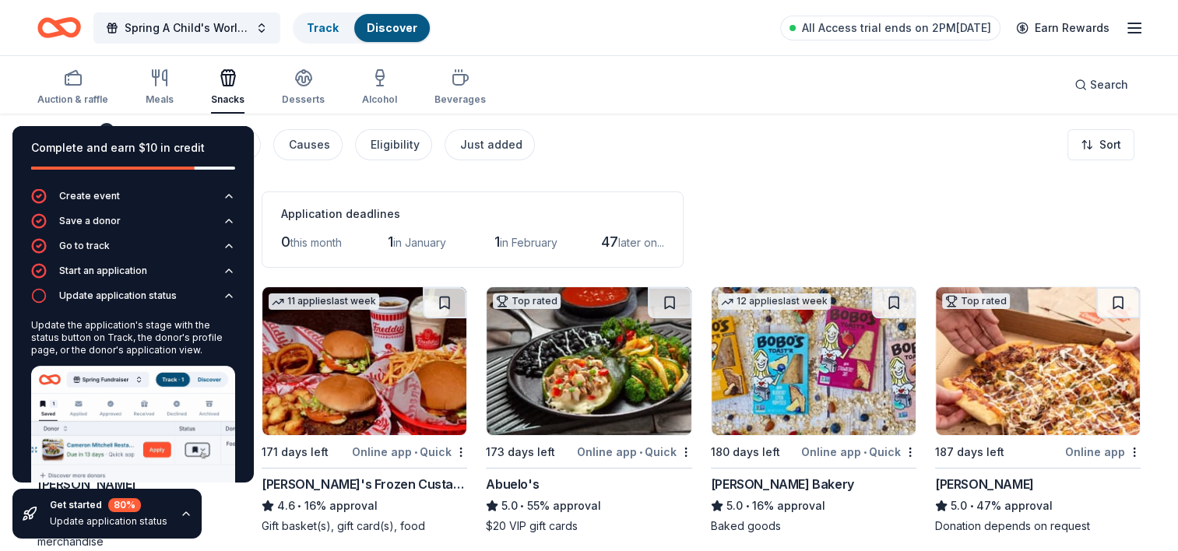
click at [629, 106] on div "Auction & raffle Meals Snacks Desserts Alcohol Beverages Search" at bounding box center [588, 85] width 1103 height 58
